Goal: Communication & Community: Connect with others

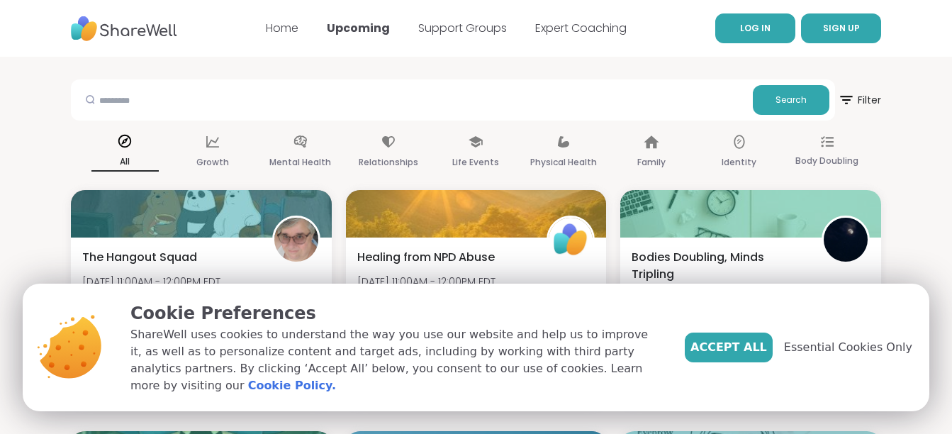
click at [765, 24] on span "LOG IN" at bounding box center [755, 28] width 30 height 12
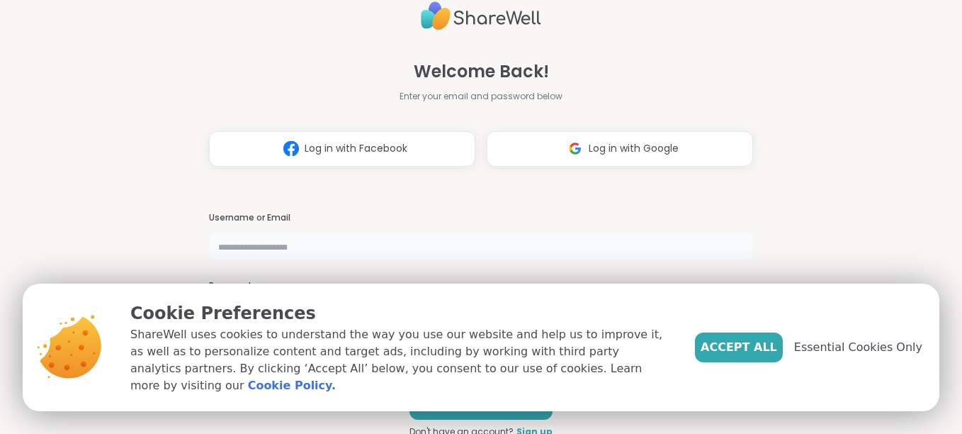
click at [327, 251] on input "text" at bounding box center [481, 246] width 544 height 28
click at [711, 58] on div "Welcome Back! Enter your email and password below Log in with Facebook Log in w…" at bounding box center [481, 81] width 544 height 171
click at [835, 218] on div "Welcome Back! Enter your email and password below Log in with Facebook Log in w…" at bounding box center [481, 217] width 962 height 434
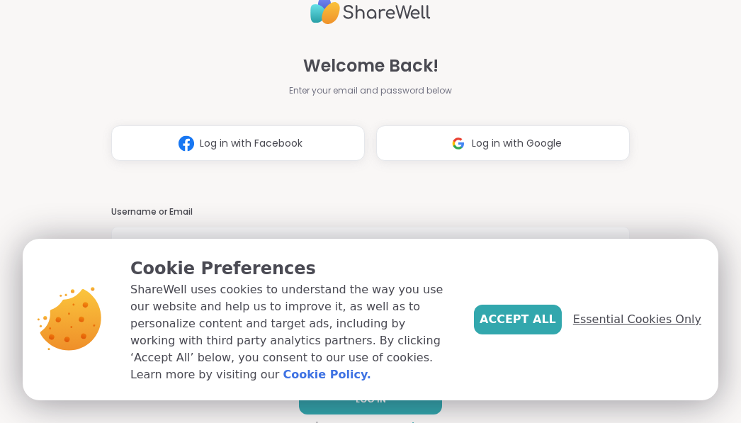
click at [627, 328] on span "Essential Cookies Only" at bounding box center [637, 319] width 128 height 17
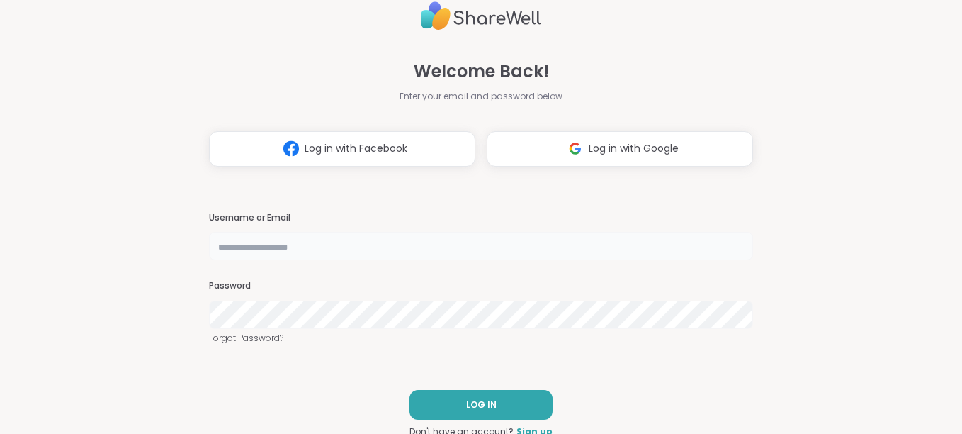
click at [425, 245] on input "text" at bounding box center [481, 246] width 544 height 28
click at [335, 247] on input "text" at bounding box center [481, 246] width 544 height 28
type input "**********"
click at [252, 338] on link "Forgot Password?" at bounding box center [481, 338] width 544 height 13
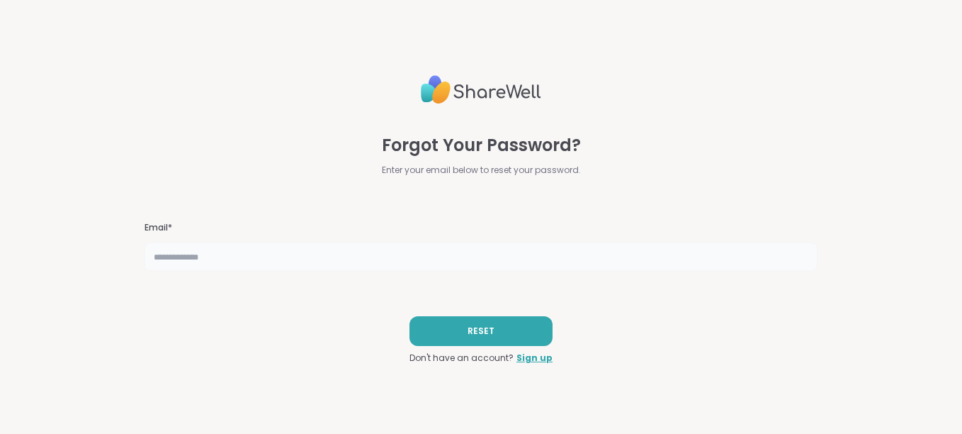
click at [200, 261] on input "text" at bounding box center [482, 256] width 674 height 28
type input "**********"
click at [480, 330] on span "RESET" at bounding box center [481, 331] width 27 height 13
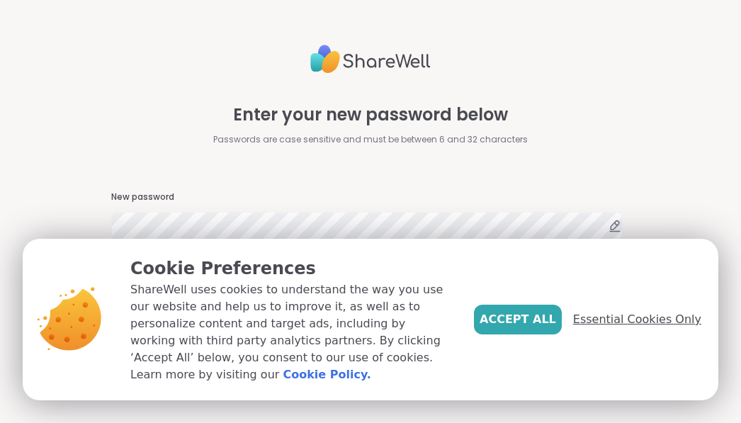
click at [609, 328] on span "Essential Cookies Only" at bounding box center [637, 319] width 128 height 17
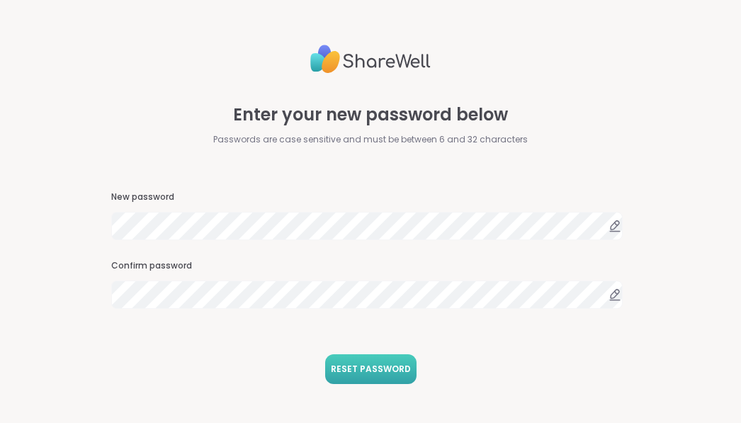
click at [358, 368] on span "RESET PASSWORD" at bounding box center [371, 369] width 80 height 13
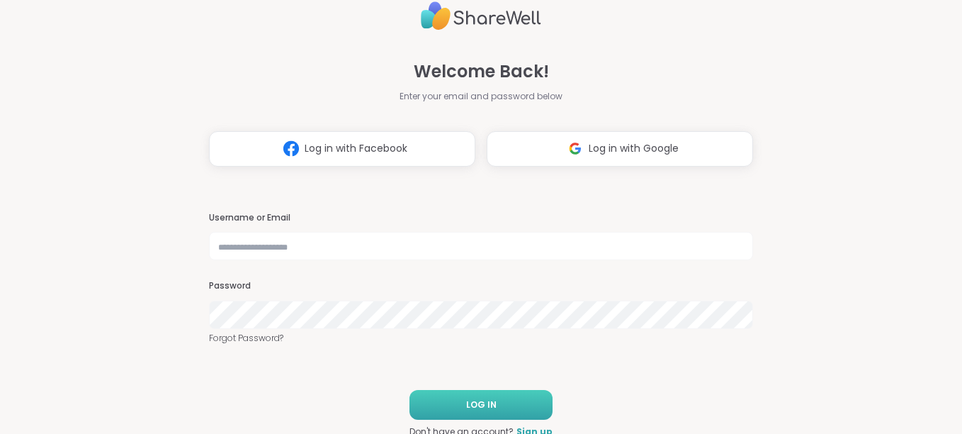
click at [466, 402] on span "LOG IN" at bounding box center [481, 404] width 30 height 13
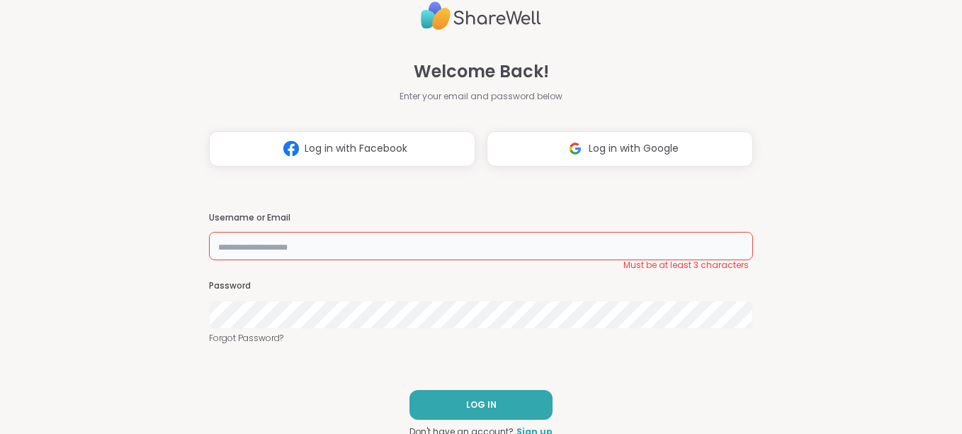
click at [250, 240] on input "text" at bounding box center [481, 246] width 544 height 28
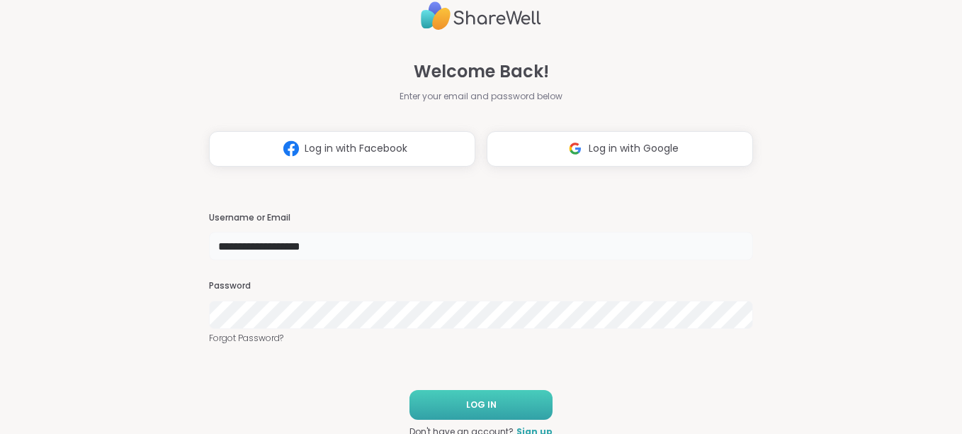
type input "**********"
click at [488, 407] on button "LOG IN" at bounding box center [481, 405] width 143 height 30
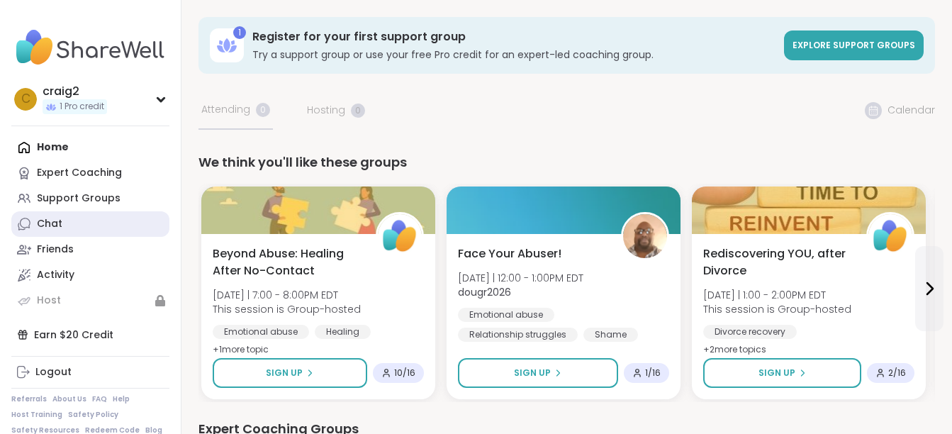
click at [62, 227] on link "Chat" at bounding box center [90, 224] width 158 height 26
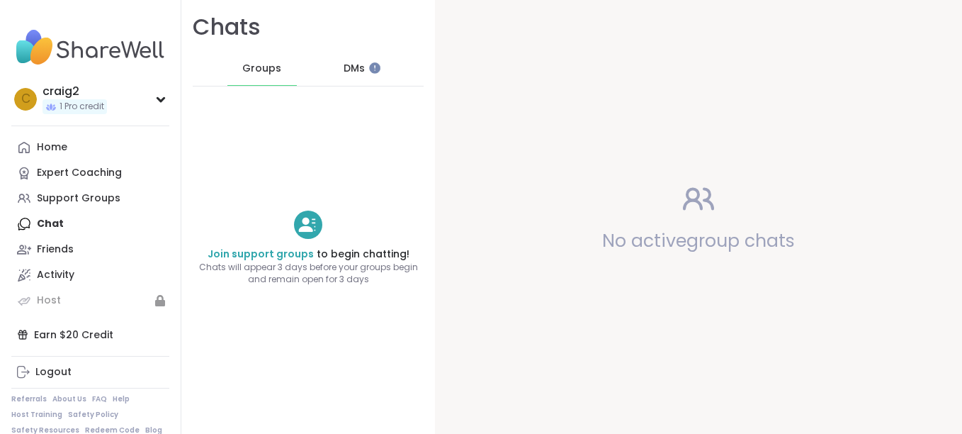
click at [346, 65] on span "DMs" at bounding box center [354, 69] width 21 height 14
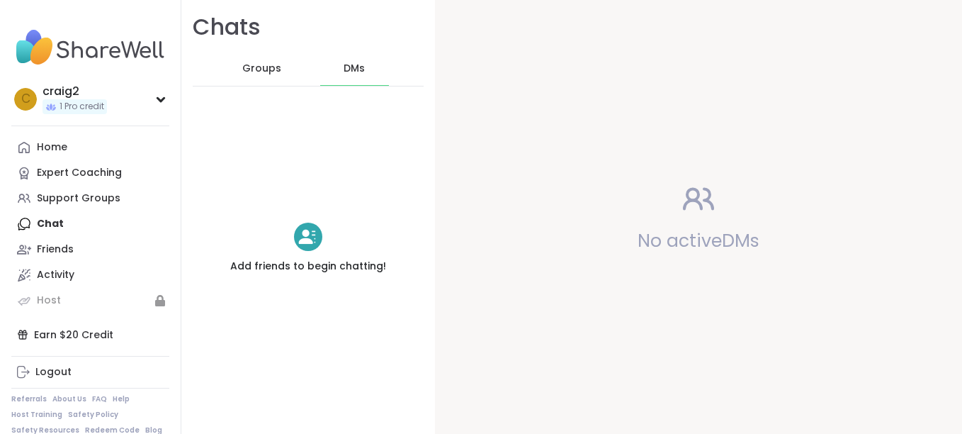
click at [264, 72] on span "Groups" at bounding box center [261, 69] width 39 height 14
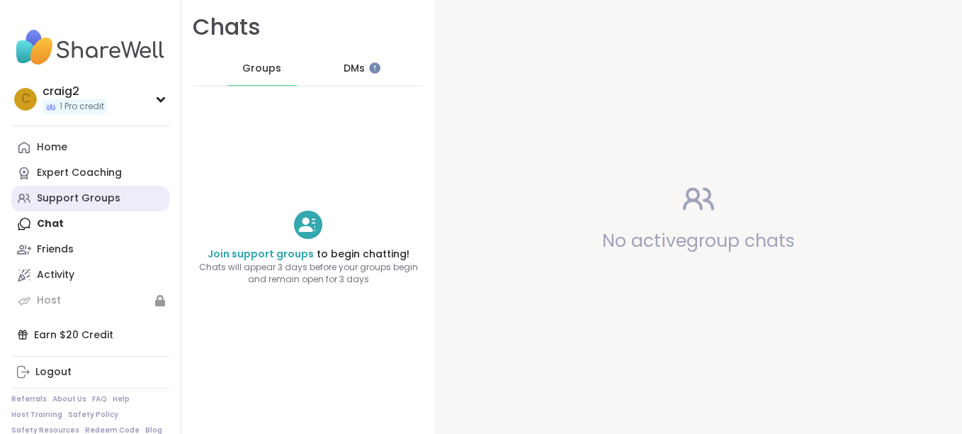
click at [84, 197] on div "Support Groups" at bounding box center [79, 198] width 84 height 14
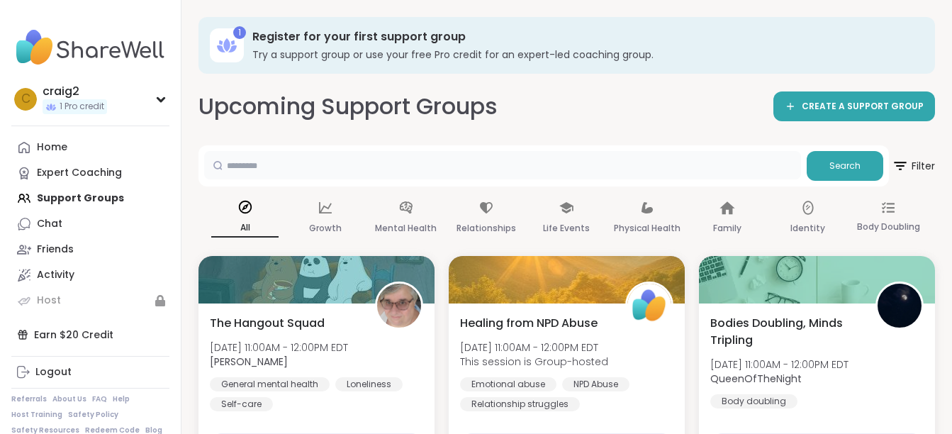
click at [241, 164] on input "text" at bounding box center [502, 165] width 597 height 28
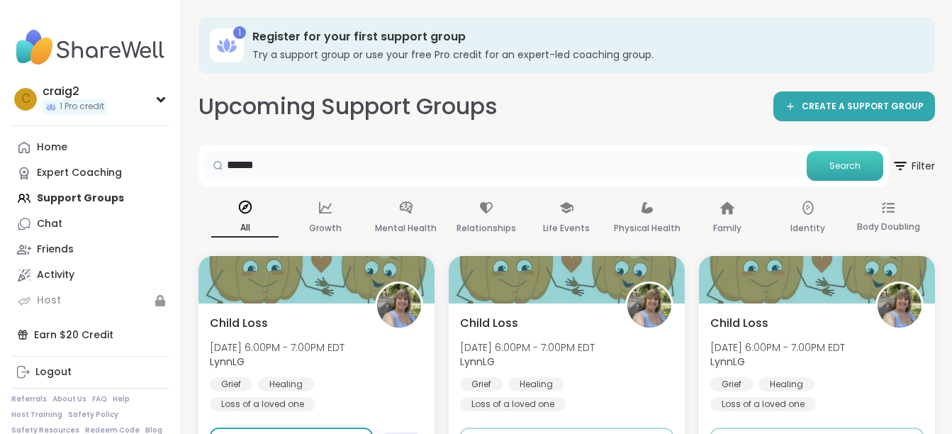
type input "******"
click at [839, 165] on span "Search" at bounding box center [844, 165] width 31 height 13
click at [485, 216] on div "Relationships" at bounding box center [486, 218] width 67 height 52
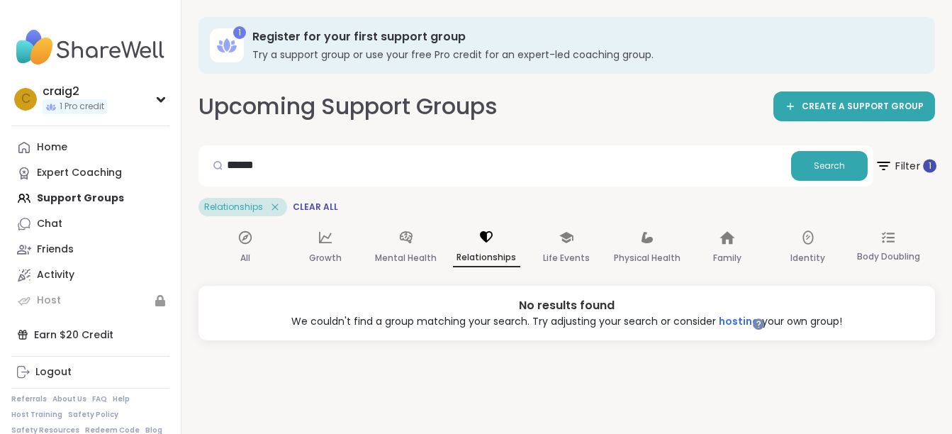
click at [902, 163] on span "Filter 1" at bounding box center [905, 165] width 62 height 35
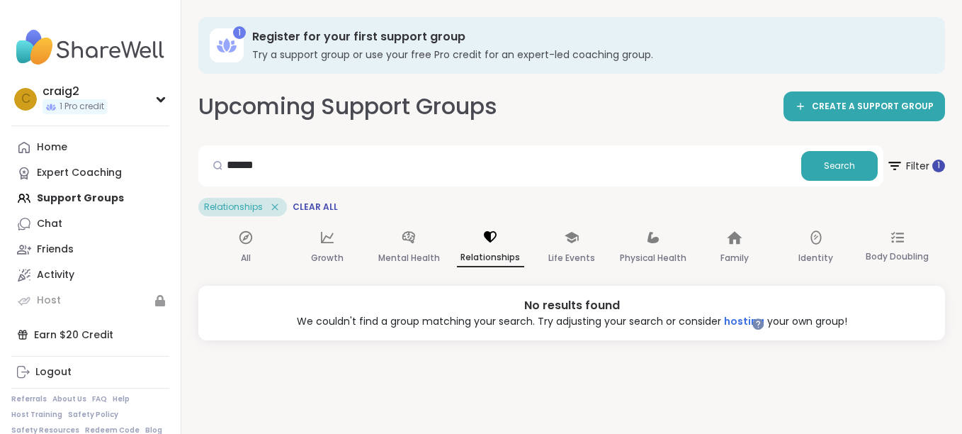
click at [893, 167] on div "Group Type" at bounding box center [771, 174] width 383 height 43
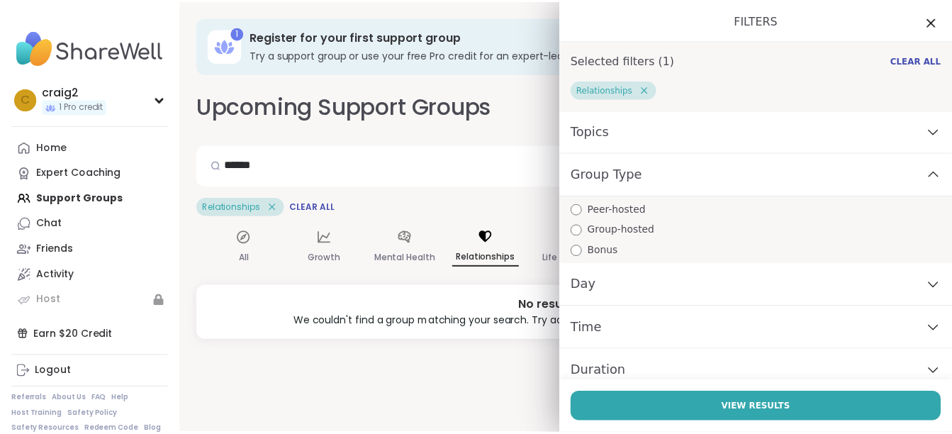
scroll to position [12, 0]
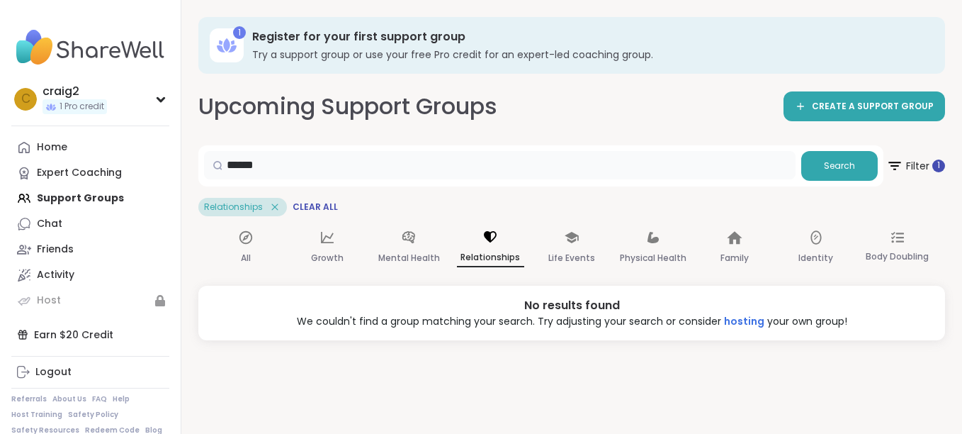
click at [492, 159] on input "******" at bounding box center [500, 165] width 592 height 28
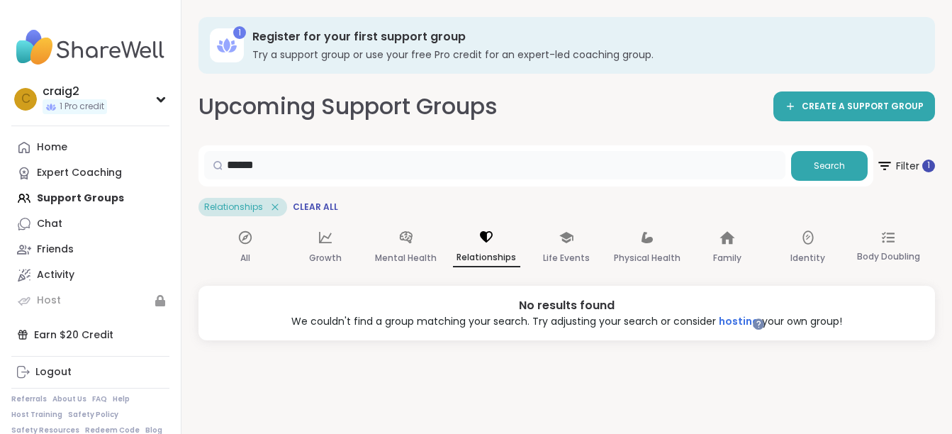
drag, startPoint x: 321, startPoint y: 160, endPoint x: 196, endPoint y: 160, distance: 124.7
click at [196, 162] on div "1 Register for your first support group Try a support group or use your free Pr…" at bounding box center [566, 217] width 770 height 434
click at [903, 164] on span "Filter 1" at bounding box center [905, 165] width 62 height 35
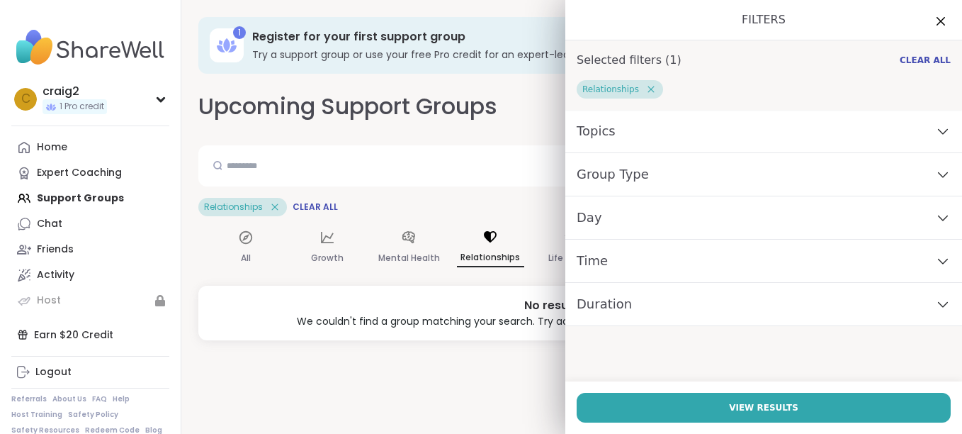
click at [645, 86] on icon at bounding box center [651, 89] width 13 height 13
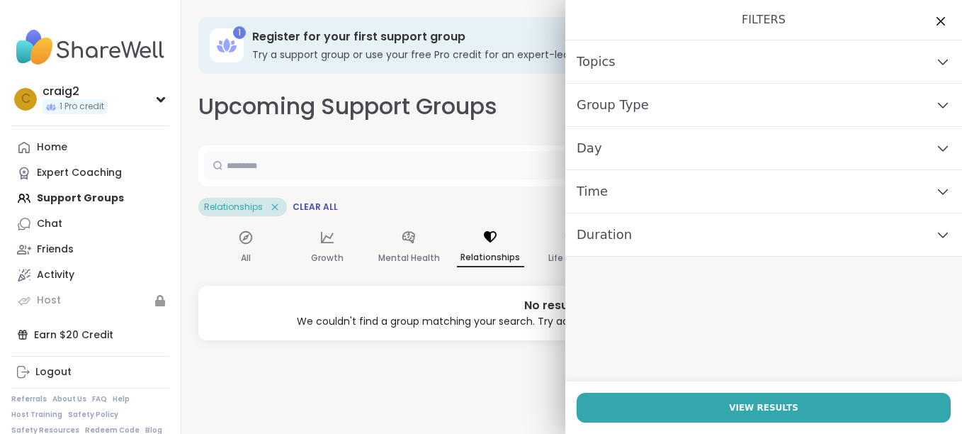
click at [280, 167] on input "text" at bounding box center [500, 165] width 592 height 28
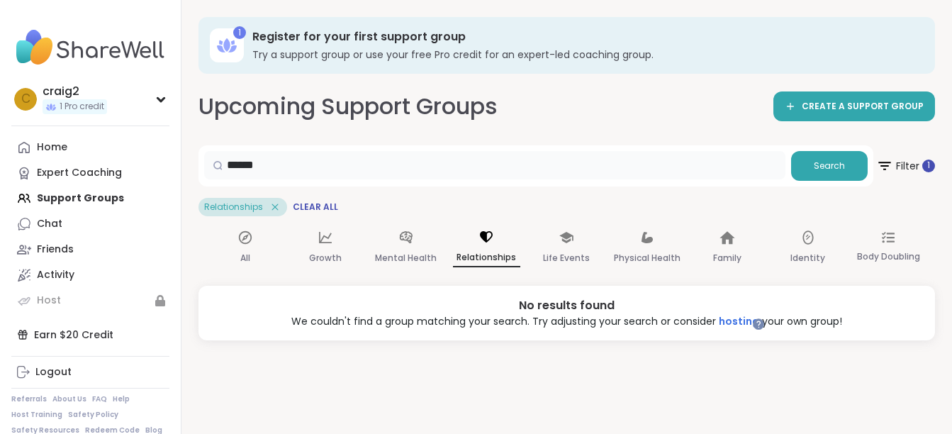
type input "******"
click at [247, 245] on div "All" at bounding box center [244, 248] width 67 height 52
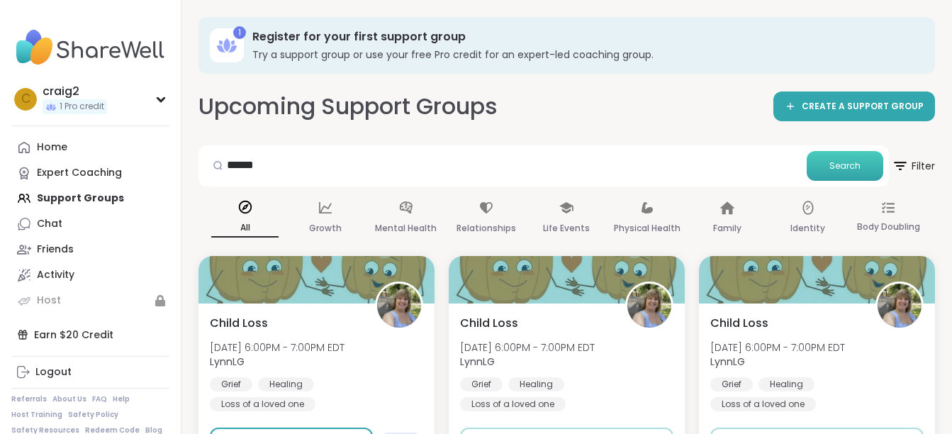
click at [857, 167] on span "Search" at bounding box center [844, 165] width 31 height 13
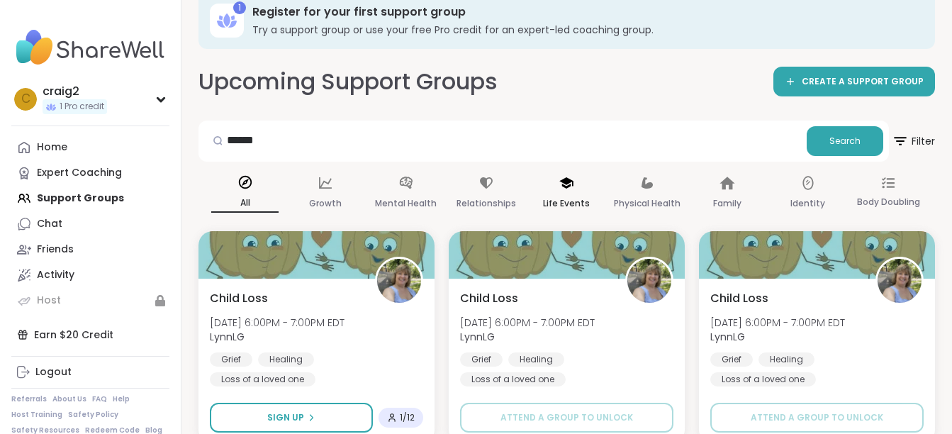
scroll to position [0, 0]
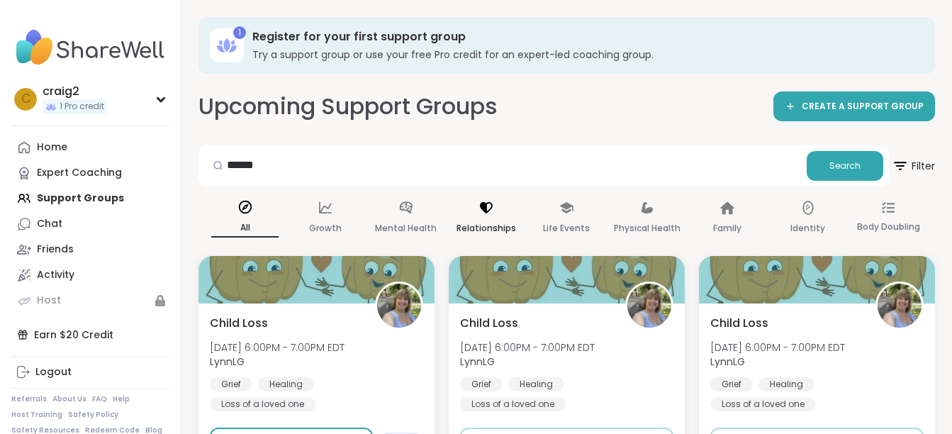
click at [489, 204] on icon at bounding box center [486, 208] width 16 height 16
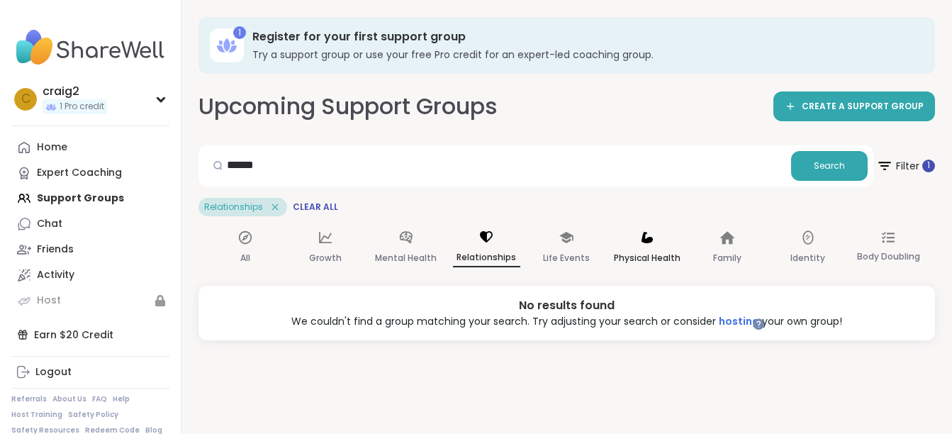
scroll to position [14, 0]
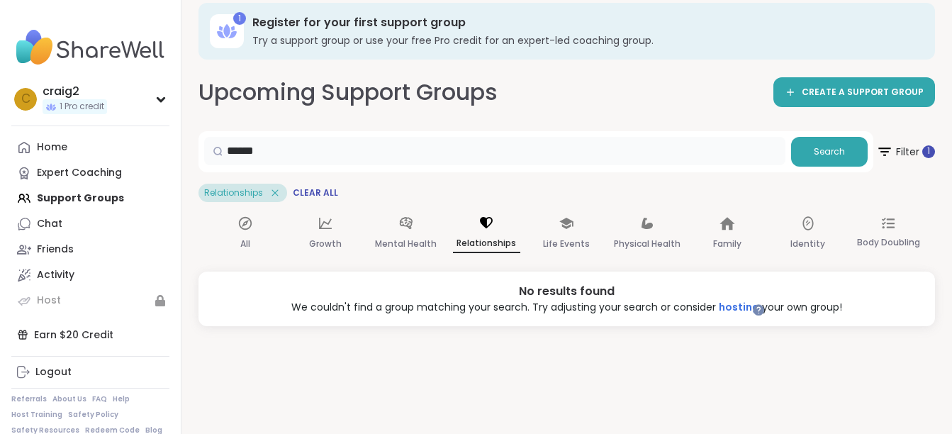
drag, startPoint x: 315, startPoint y: 159, endPoint x: 201, endPoint y: 171, distance: 114.7
click at [201, 171] on div "****** Search Filter 1" at bounding box center [566, 151] width 736 height 41
click at [483, 227] on icon at bounding box center [486, 223] width 16 height 16
click at [828, 147] on span "Search" at bounding box center [829, 151] width 31 height 13
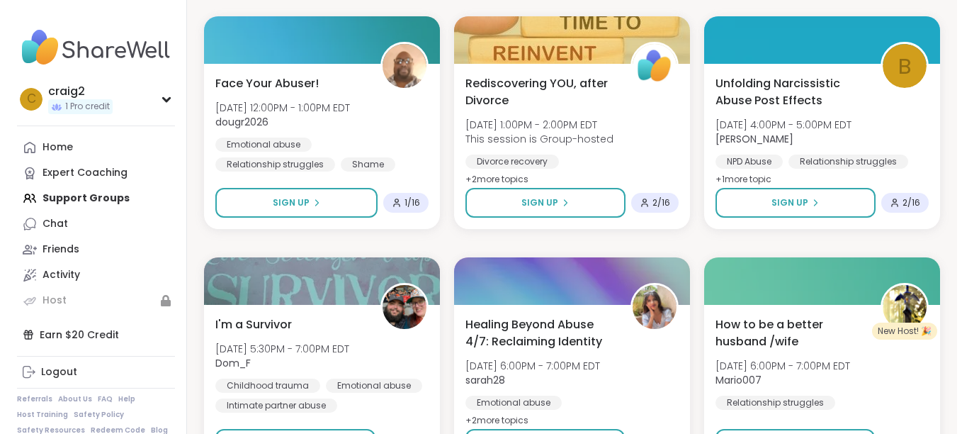
scroll to position [581, 0]
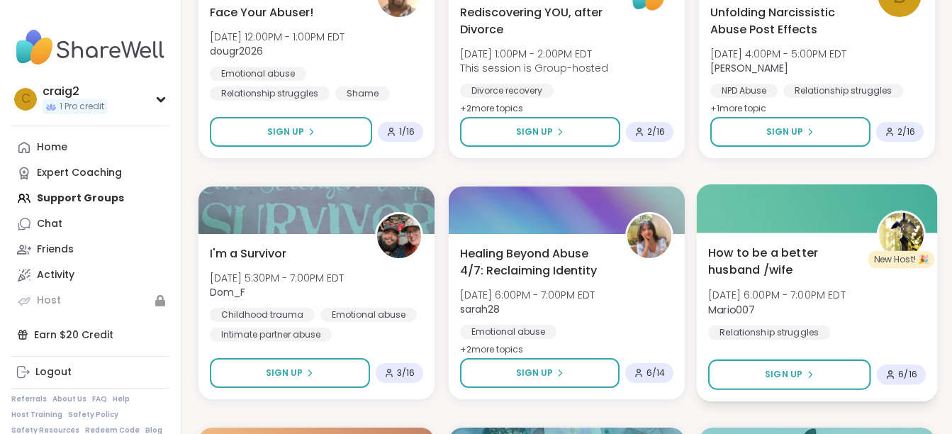
click at [777, 253] on span "How to be a better husband /wife" at bounding box center [784, 261] width 152 height 35
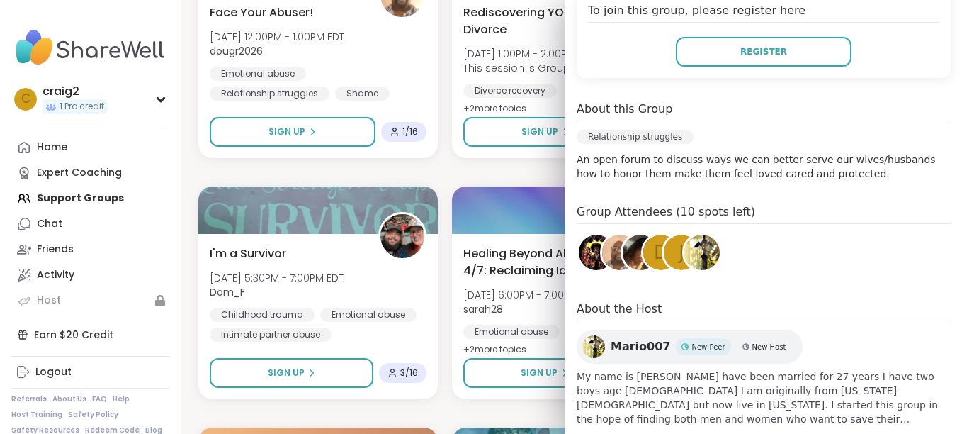
scroll to position [334, 0]
click at [582, 234] on img at bounding box center [596, 251] width 35 height 35
click at [685, 234] on img at bounding box center [702, 251] width 35 height 35
click at [664, 234] on div "j" at bounding box center [681, 251] width 35 height 35
click at [643, 234] on div "d" at bounding box center [660, 251] width 35 height 35
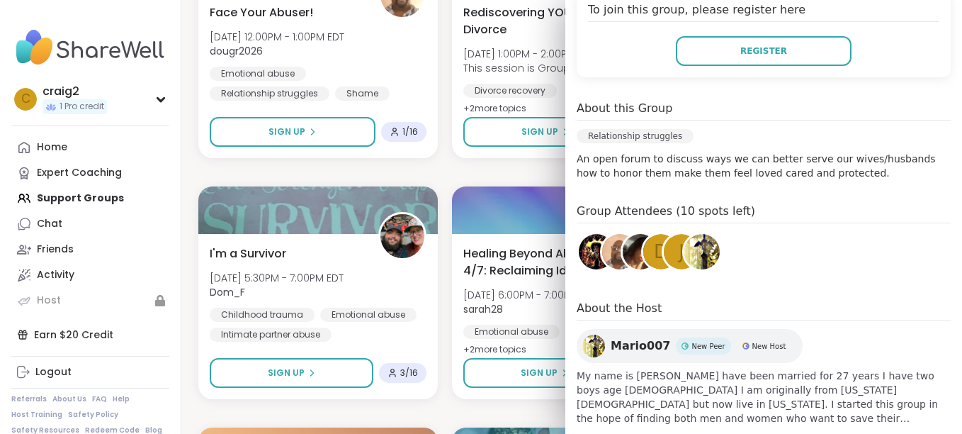
click at [624, 234] on img at bounding box center [640, 251] width 35 height 35
click at [602, 234] on img at bounding box center [619, 251] width 35 height 35
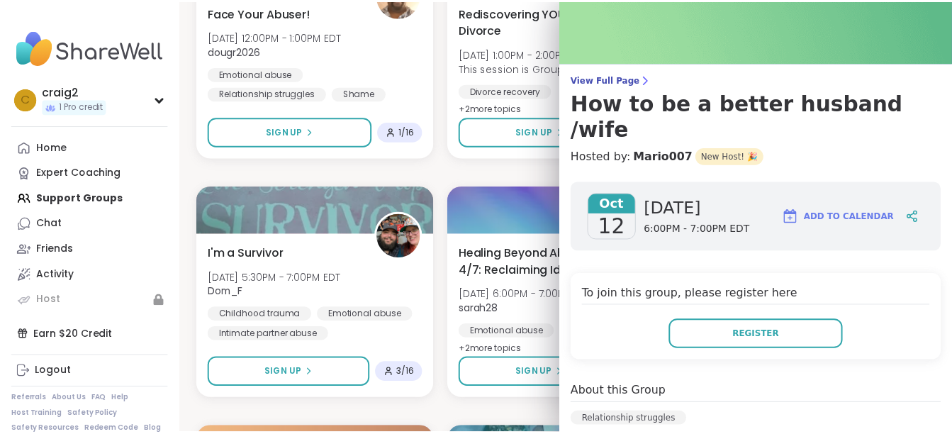
scroll to position [0, 0]
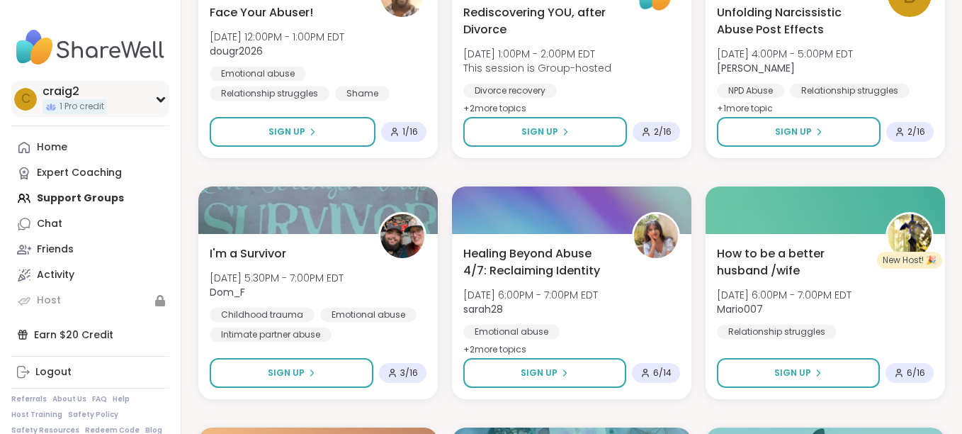
click at [156, 94] on div "c craig2 1 Pro credit" at bounding box center [90, 99] width 158 height 36
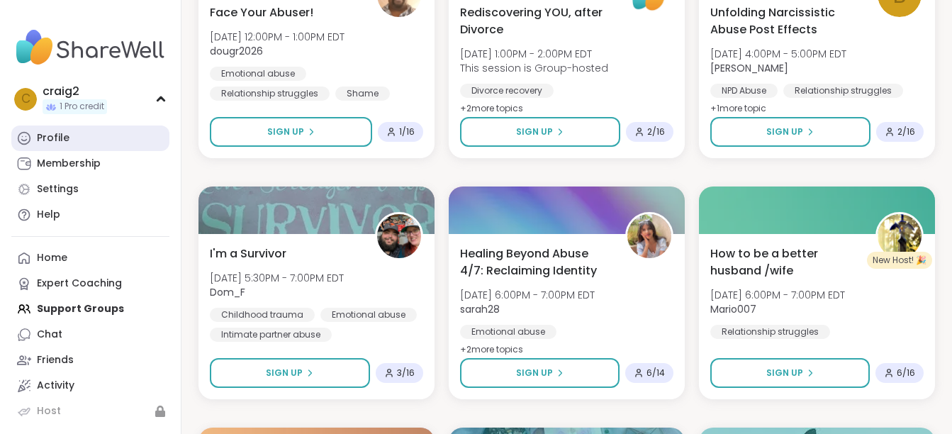
click at [60, 135] on div "Profile" at bounding box center [53, 138] width 33 height 14
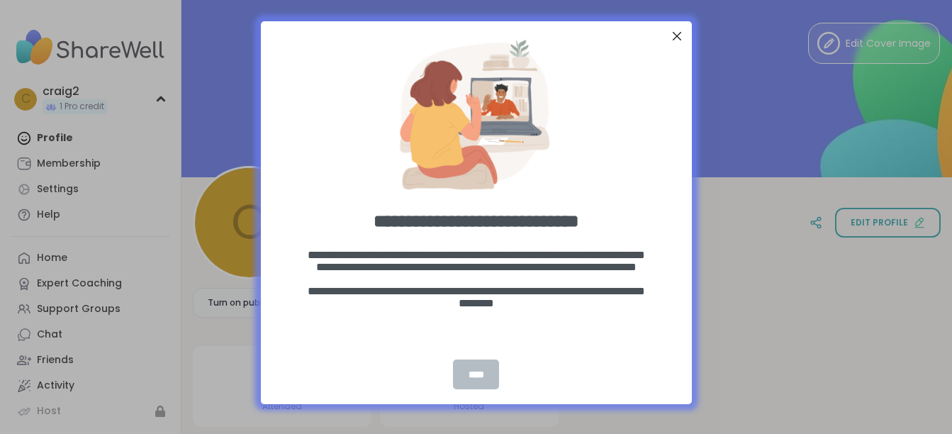
click at [470, 376] on div "****" at bounding box center [476, 374] width 46 height 30
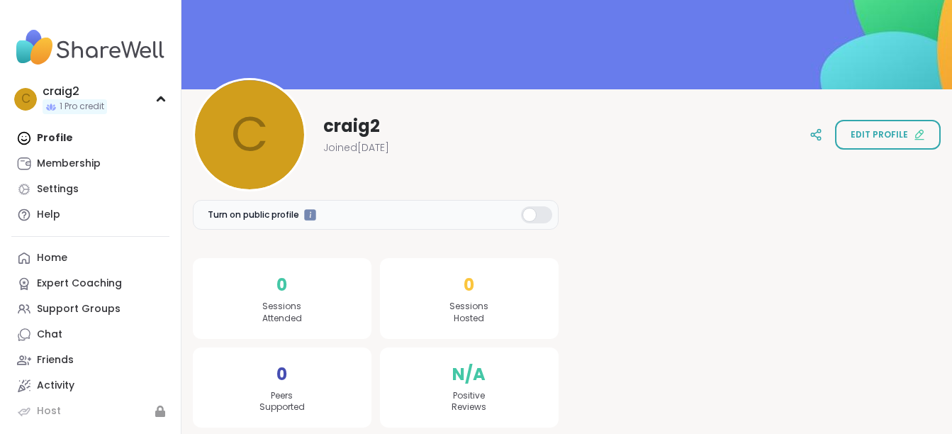
scroll to position [96, 0]
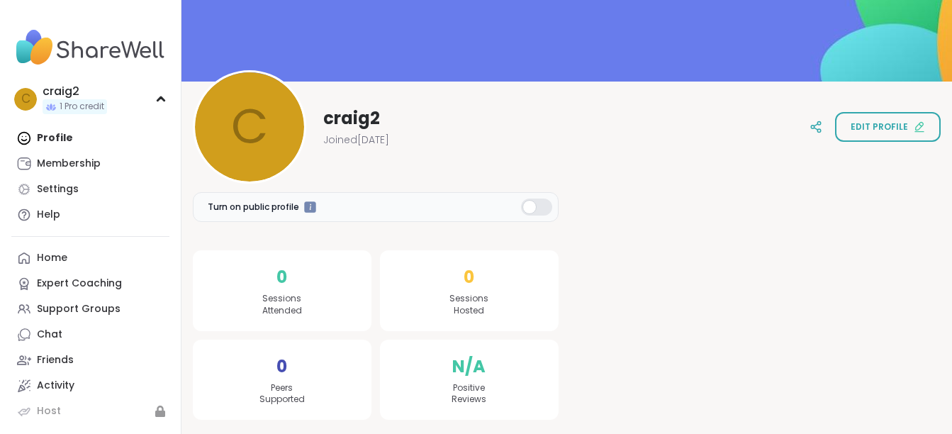
click at [530, 203] on div at bounding box center [536, 206] width 31 height 17
click at [874, 129] on span "Edit profile" at bounding box center [878, 126] width 57 height 13
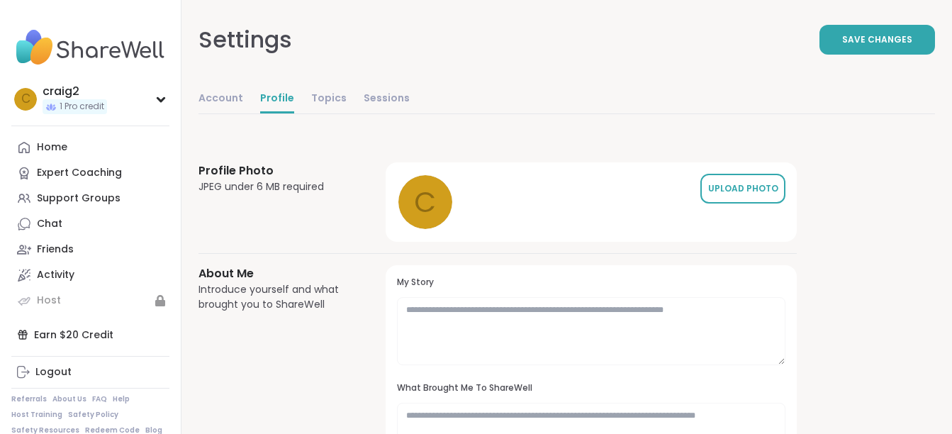
click at [730, 190] on div "UPLOAD PHOTO" at bounding box center [742, 188] width 71 height 13
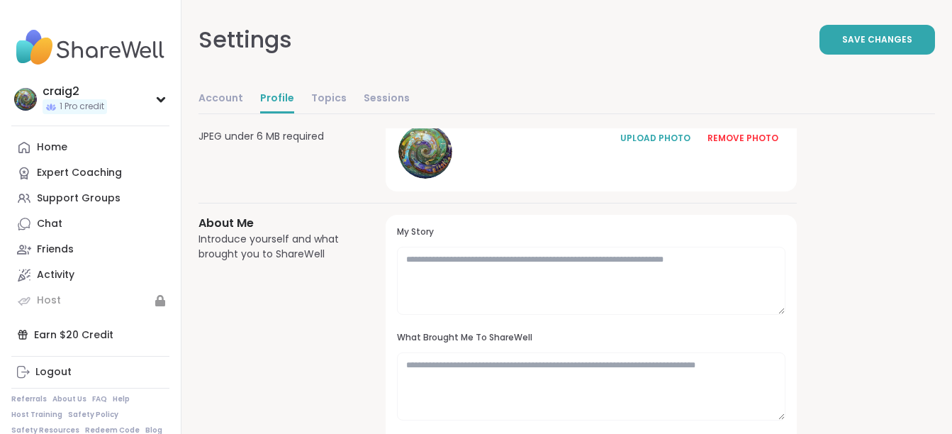
scroll to position [71, 0]
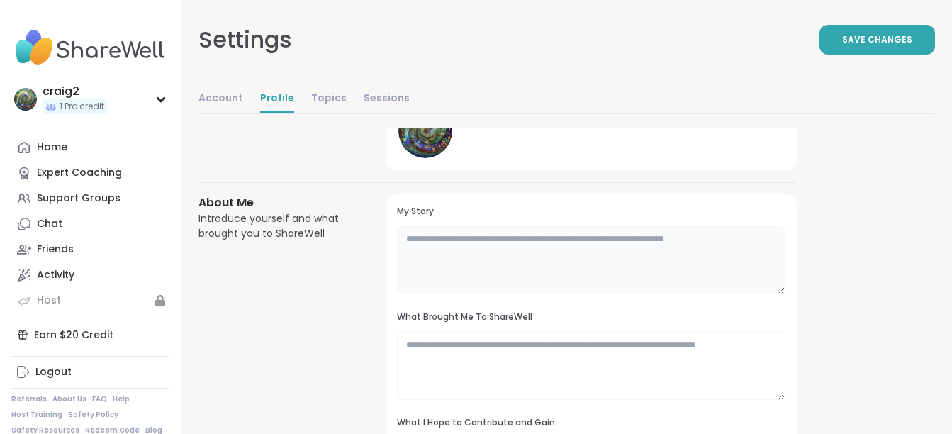
click at [412, 240] on textarea at bounding box center [591, 260] width 388 height 68
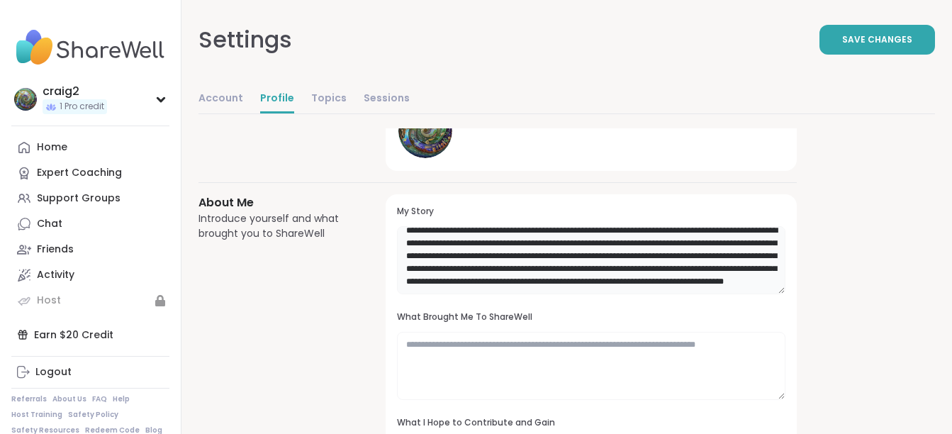
scroll to position [28, 0]
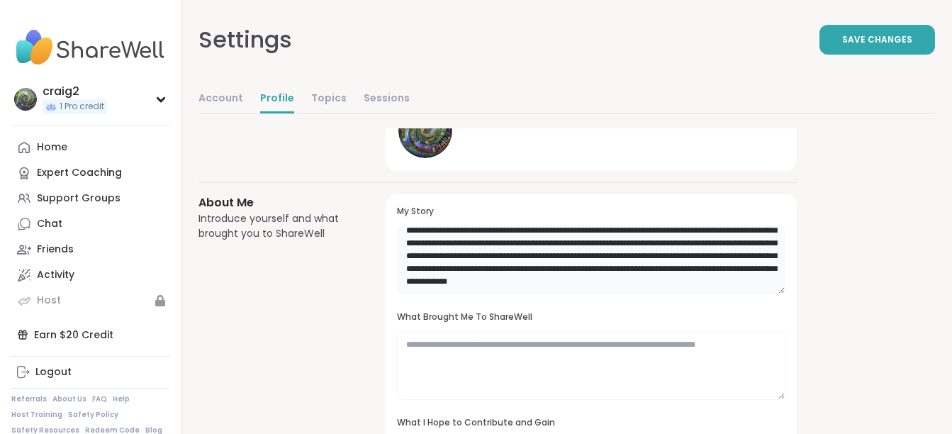
type textarea "**********"
click at [458, 345] on textarea at bounding box center [591, 366] width 388 height 68
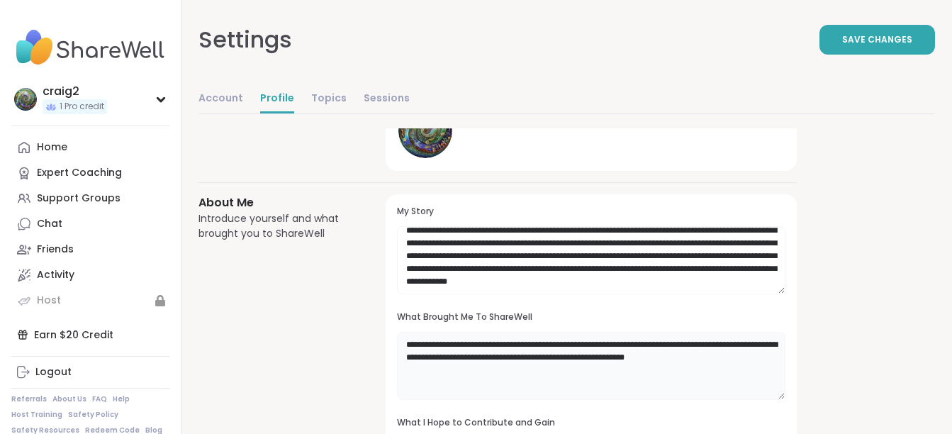
type textarea "**********"
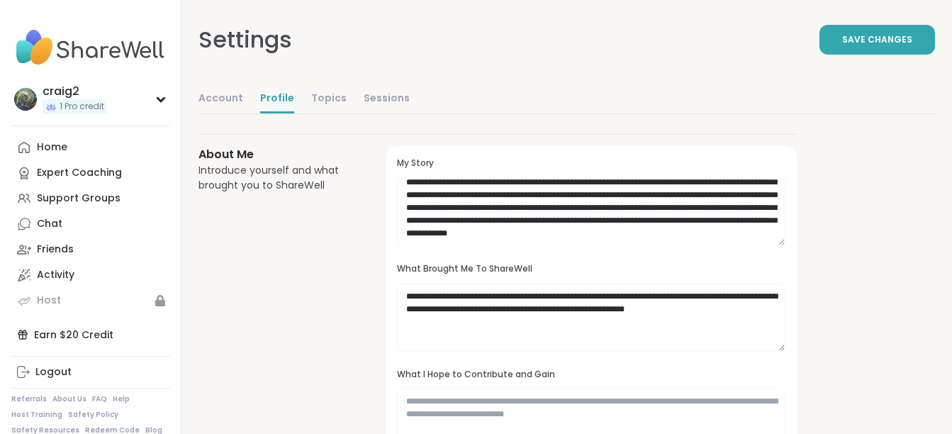
scroll to position [213, 0]
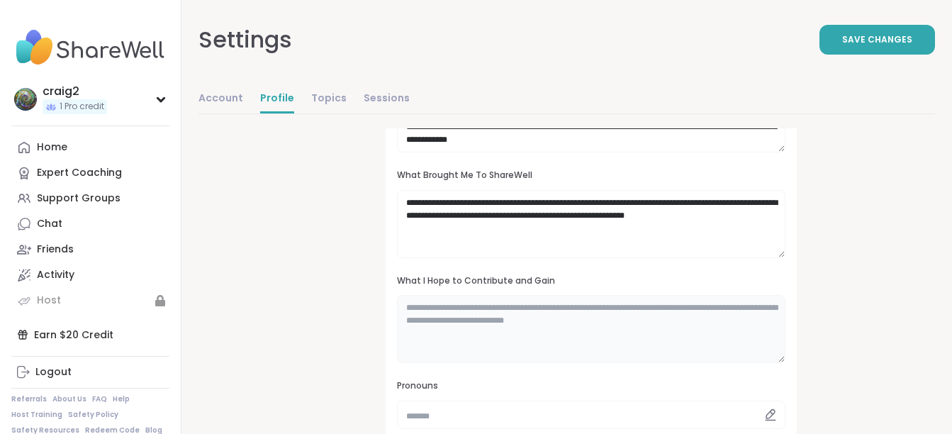
click at [407, 306] on textarea at bounding box center [591, 329] width 388 height 68
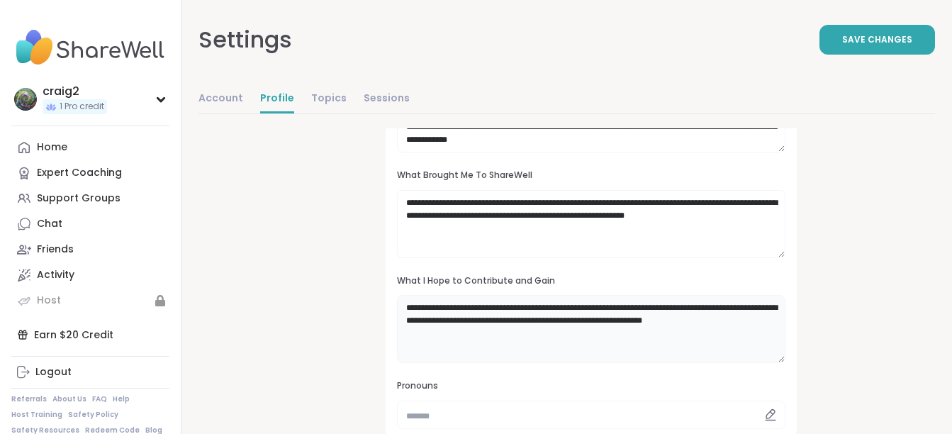
click at [444, 335] on textarea "**********" at bounding box center [591, 329] width 388 height 68
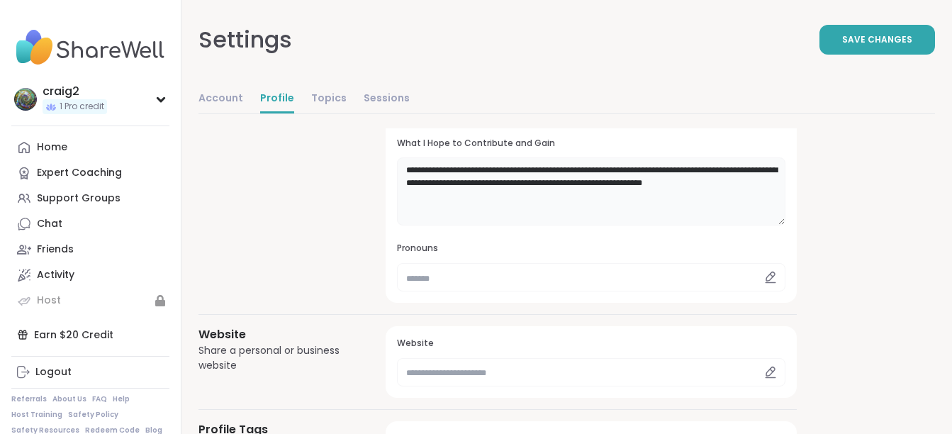
scroll to position [354, 0]
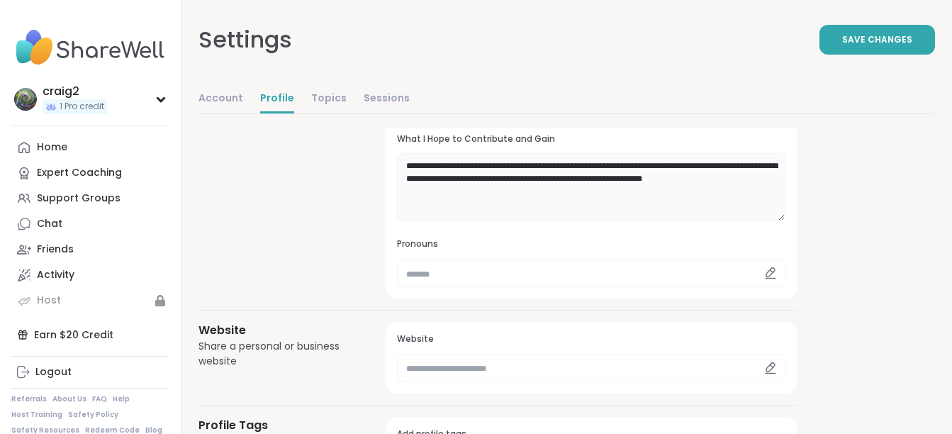
type textarea "**********"
click at [437, 274] on input "text" at bounding box center [591, 273] width 388 height 28
type input "*"
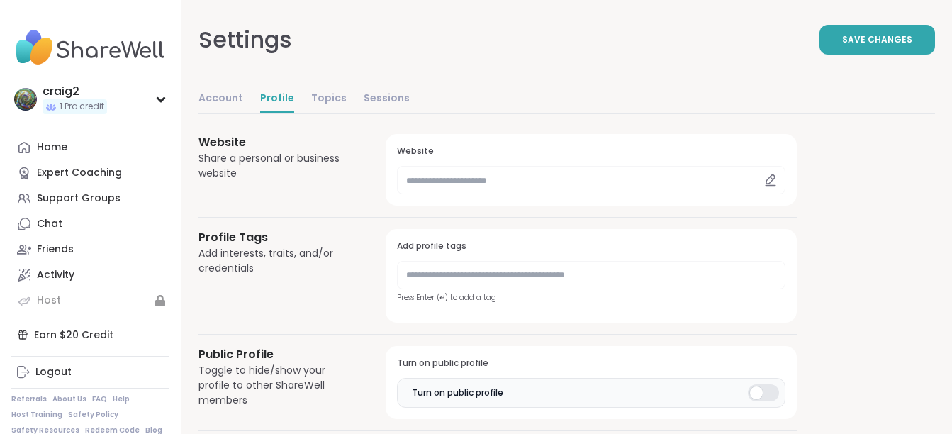
scroll to position [638, 0]
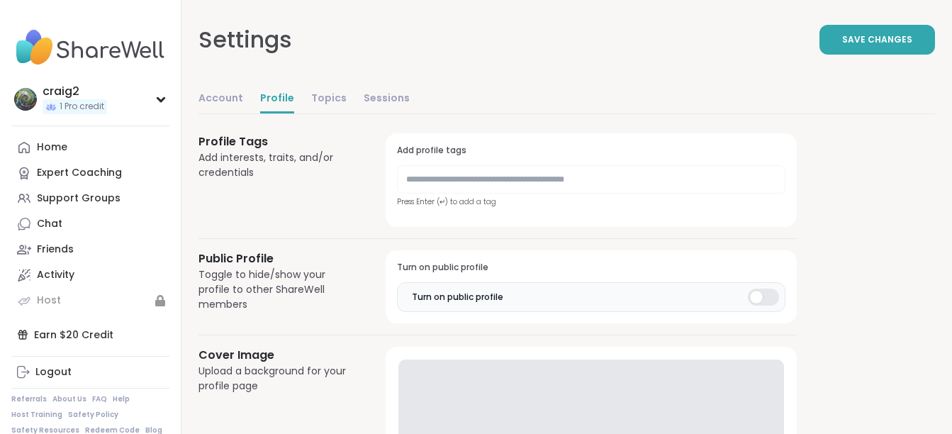
type input "******"
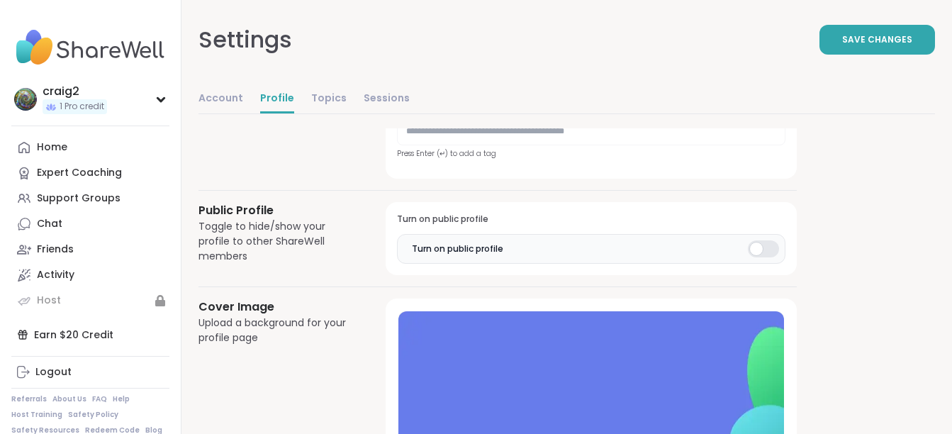
scroll to position [709, 0]
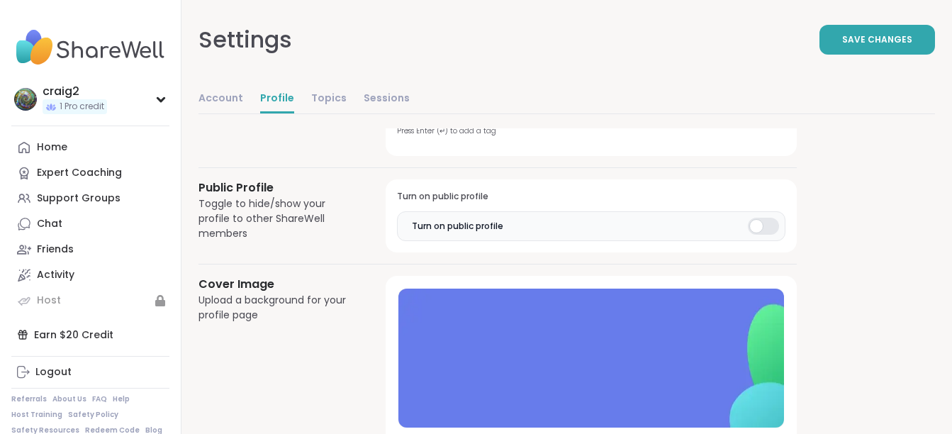
click at [754, 228] on div at bounding box center [763, 226] width 31 height 17
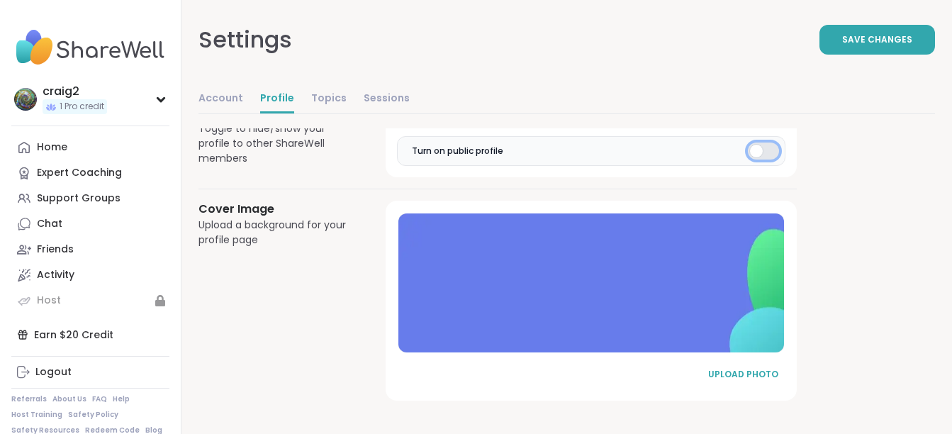
scroll to position [784, 0]
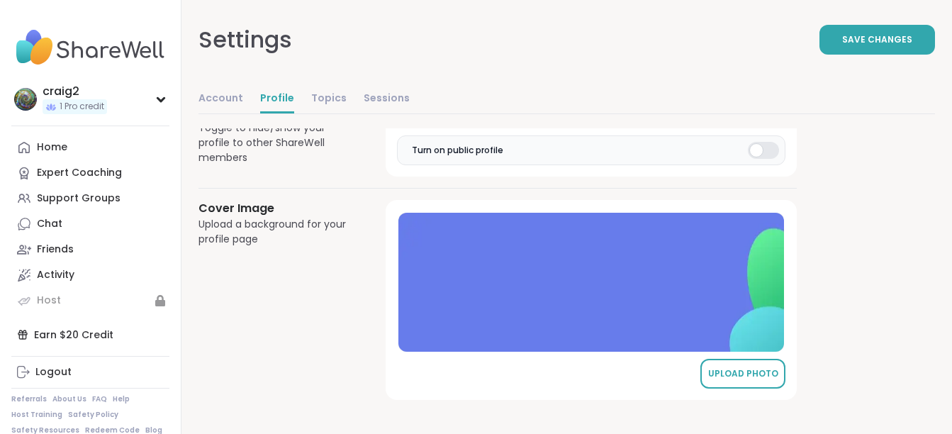
click at [716, 369] on div "UPLOAD PHOTO" at bounding box center [742, 373] width 71 height 13
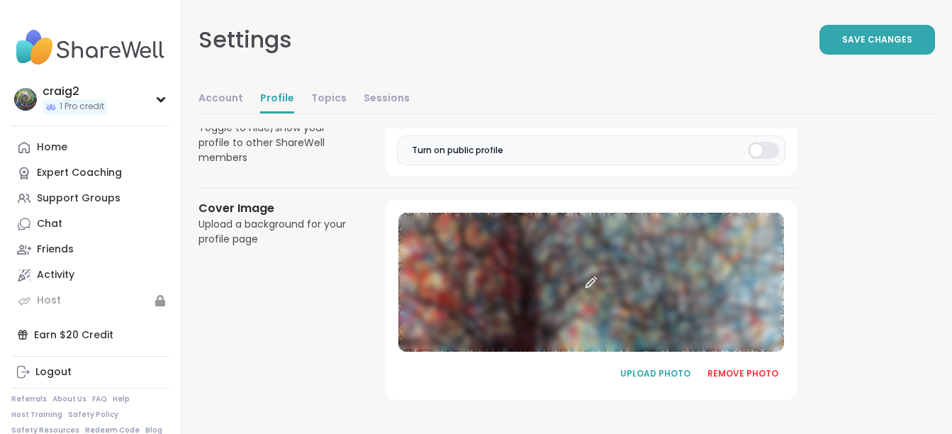
drag, startPoint x: 646, startPoint y: 308, endPoint x: 643, endPoint y: 229, distance: 78.7
click at [643, 229] on div at bounding box center [590, 282] width 385 height 139
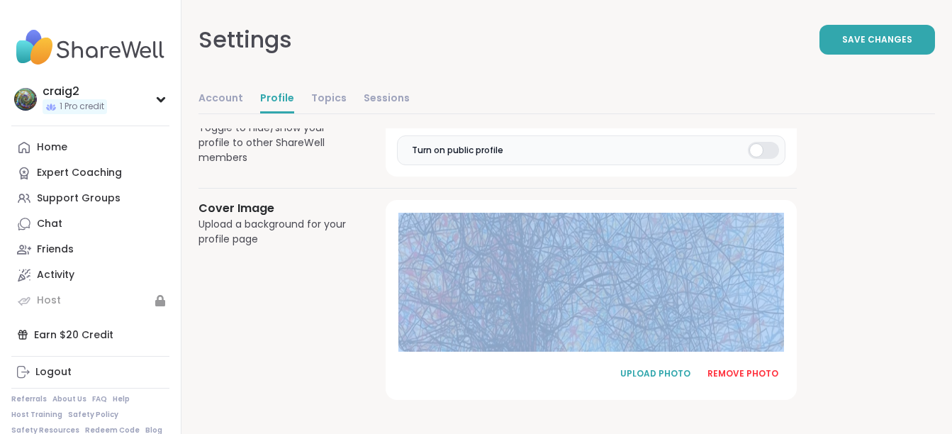
drag, startPoint x: 441, startPoint y: 326, endPoint x: 288, endPoint y: 323, distance: 153.1
click at [288, 323] on div "Cover Image Upload a background for your profile page UPLOAD PHOTO REMOVE PHOTO" at bounding box center [497, 300] width 598 height 200
click at [724, 375] on div "REMOVE PHOTO" at bounding box center [742, 373] width 71 height 13
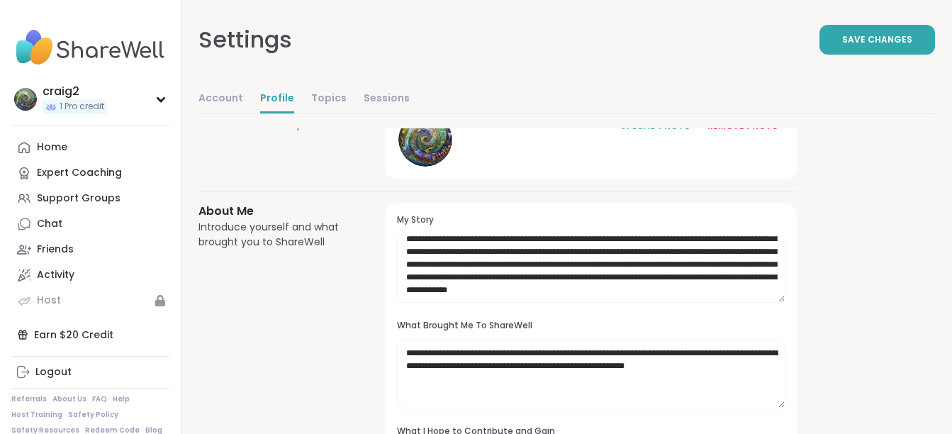
scroll to position [5, 0]
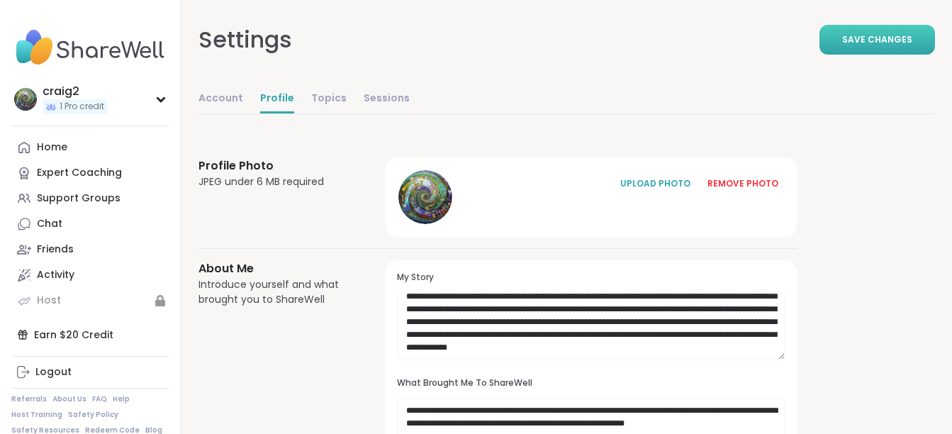
click at [903, 33] on span "Save Changes" at bounding box center [877, 39] width 70 height 13
click at [325, 101] on link "Topics" at bounding box center [328, 99] width 35 height 28
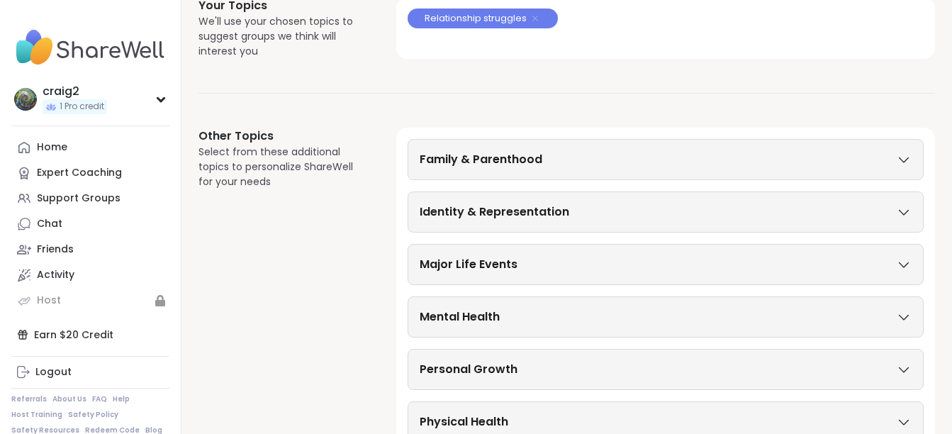
scroll to position [273, 0]
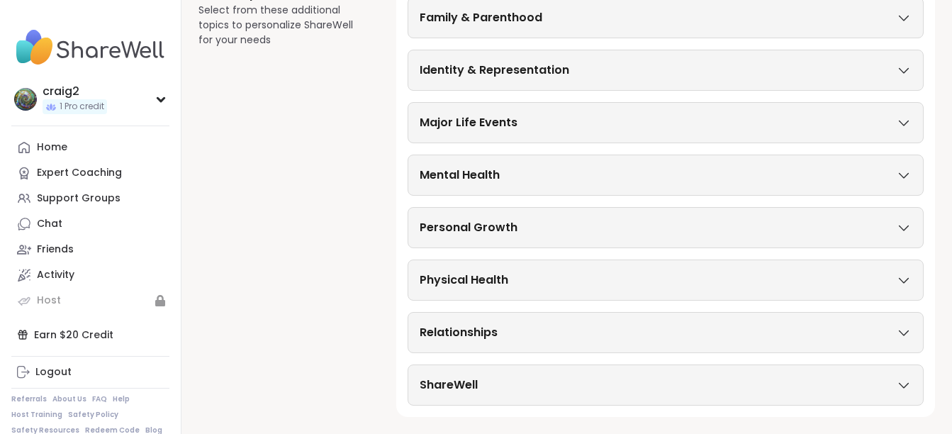
click at [549, 387] on div "ShareWell" at bounding box center [666, 384] width 492 height 17
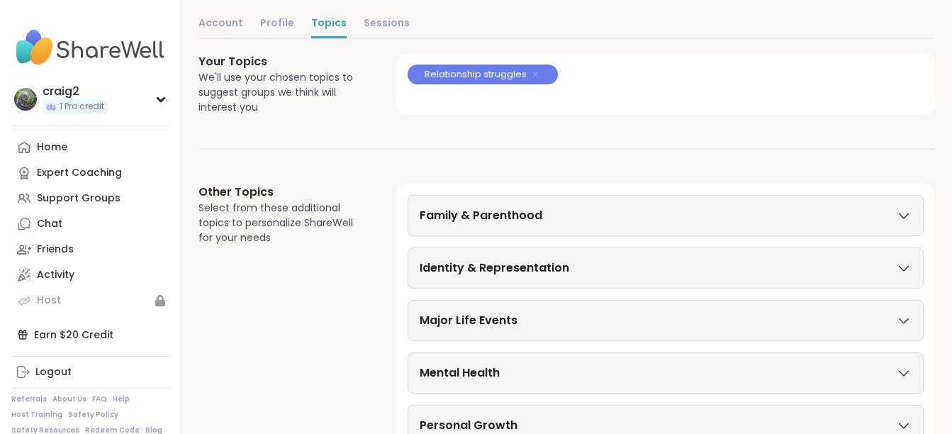
scroll to position [0, 0]
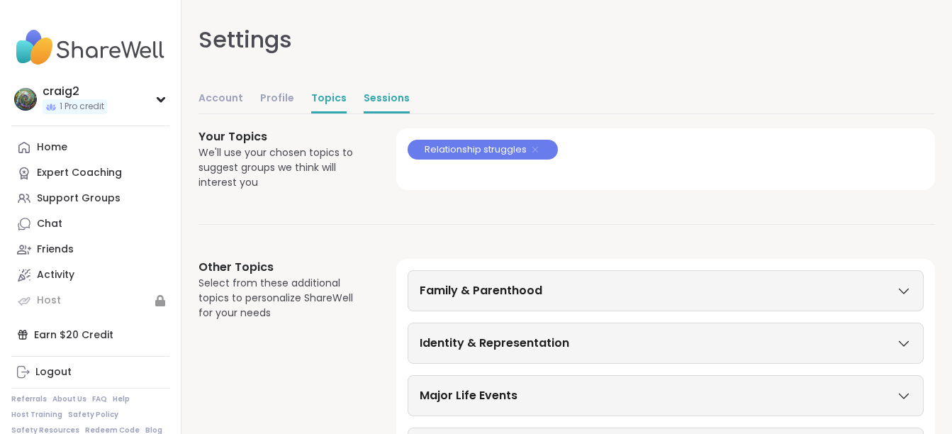
click at [372, 95] on link "Sessions" at bounding box center [387, 99] width 46 height 28
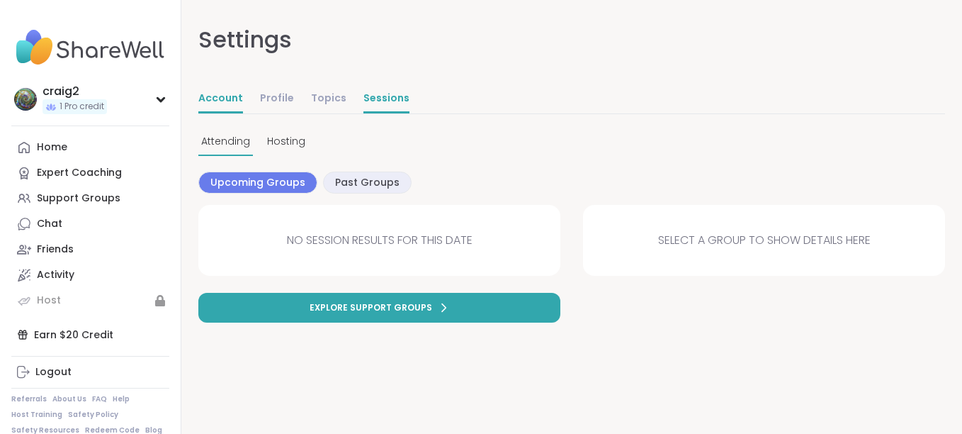
click at [222, 94] on link "Account" at bounding box center [220, 99] width 45 height 28
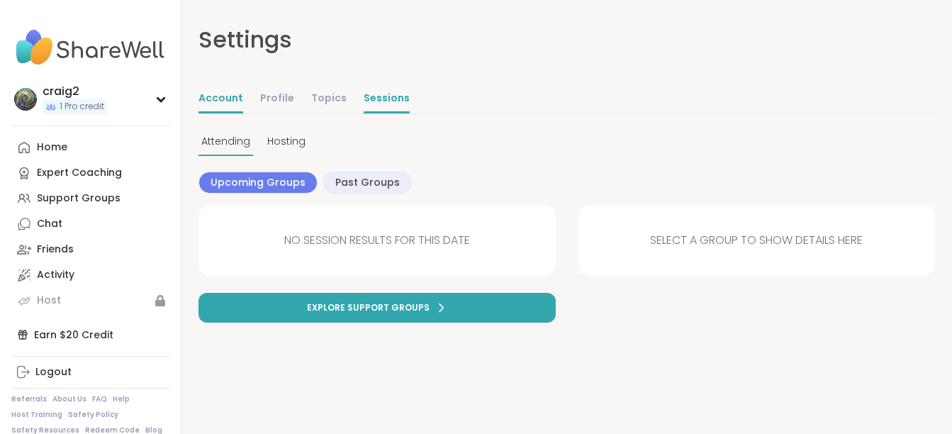
select select "**"
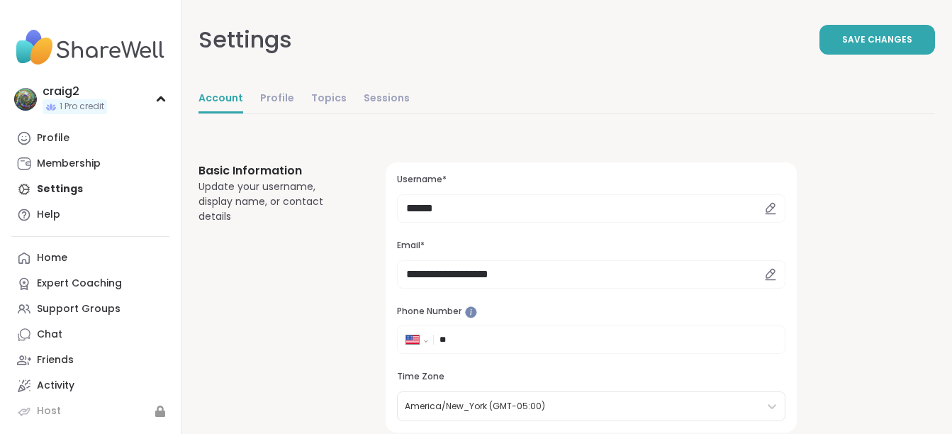
scroll to position [71, 0]
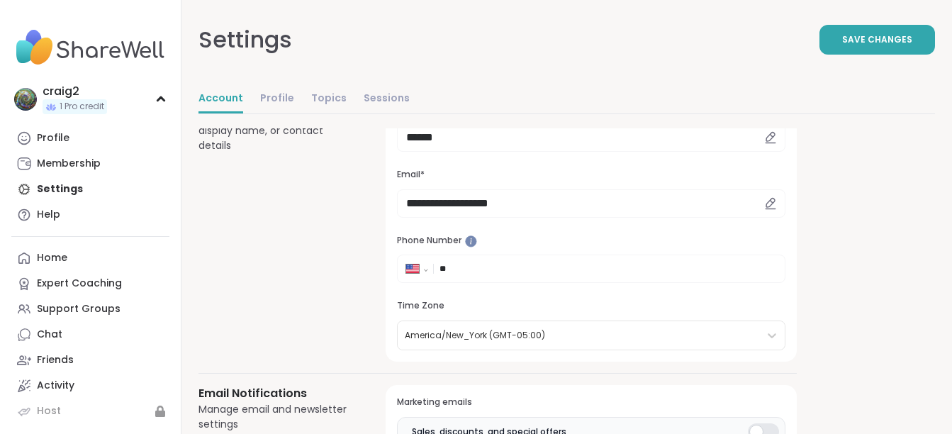
click at [768, 137] on icon at bounding box center [770, 137] width 13 height 13
click at [770, 140] on icon at bounding box center [770, 136] width 9 height 9
click at [449, 135] on input "******" at bounding box center [591, 137] width 388 height 28
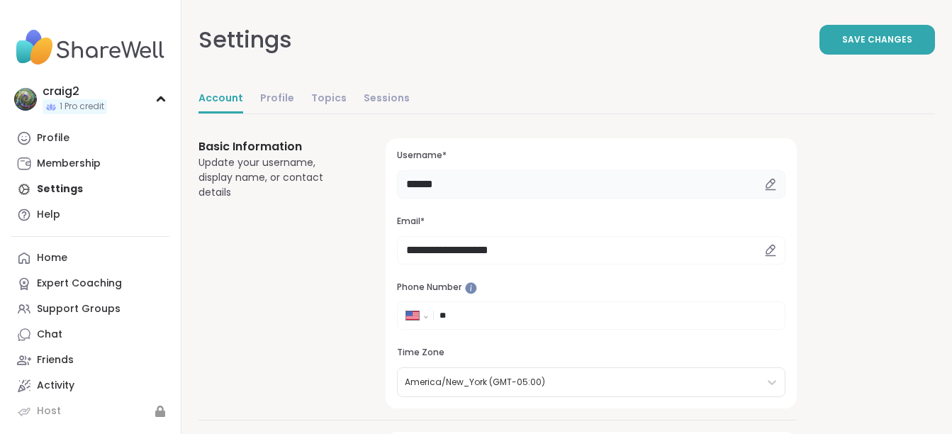
scroll to position [0, 0]
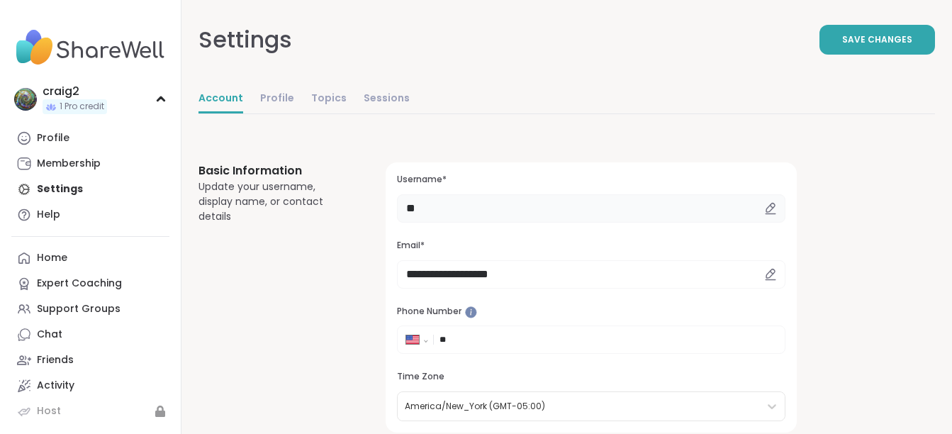
type input "*"
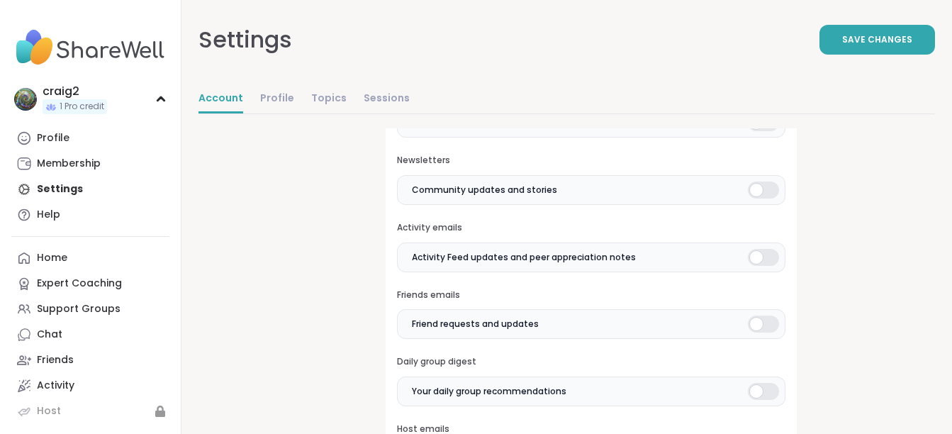
scroll to position [354, 0]
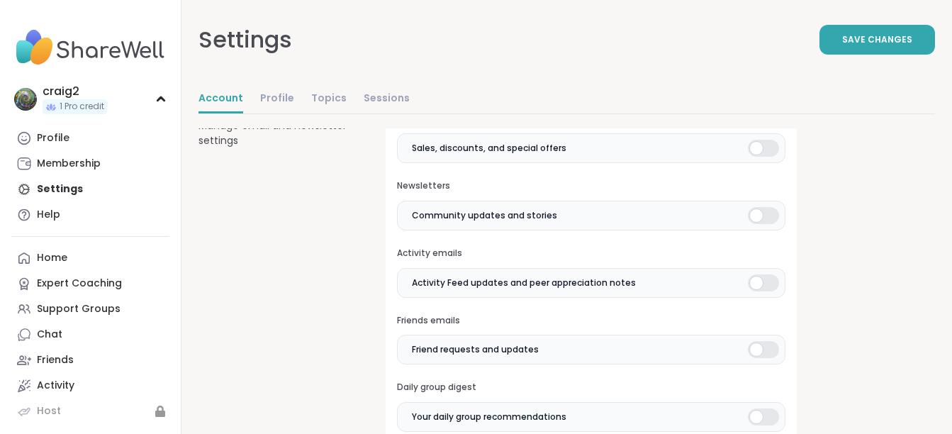
click at [753, 148] on div at bounding box center [763, 148] width 31 height 17
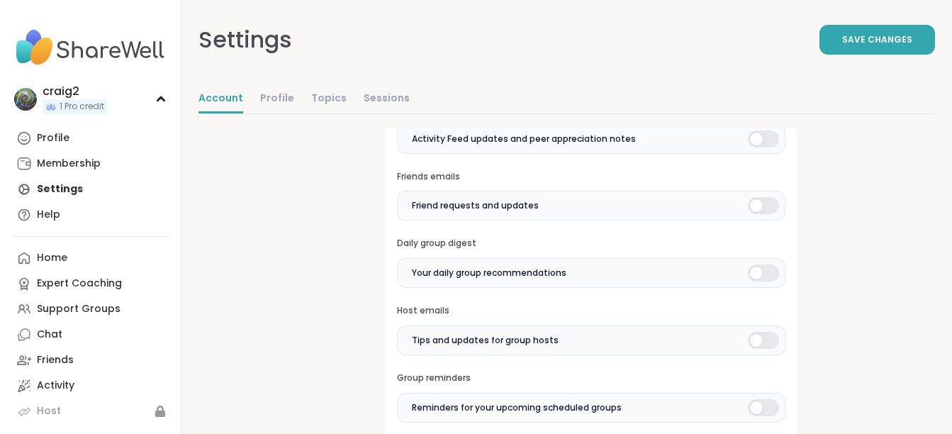
scroll to position [235, 0]
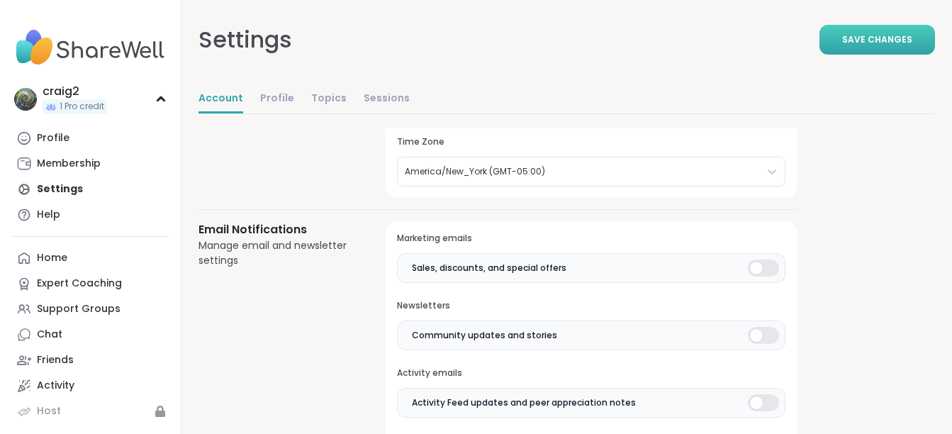
click at [852, 43] on span "Save Changes" at bounding box center [877, 39] width 70 height 13
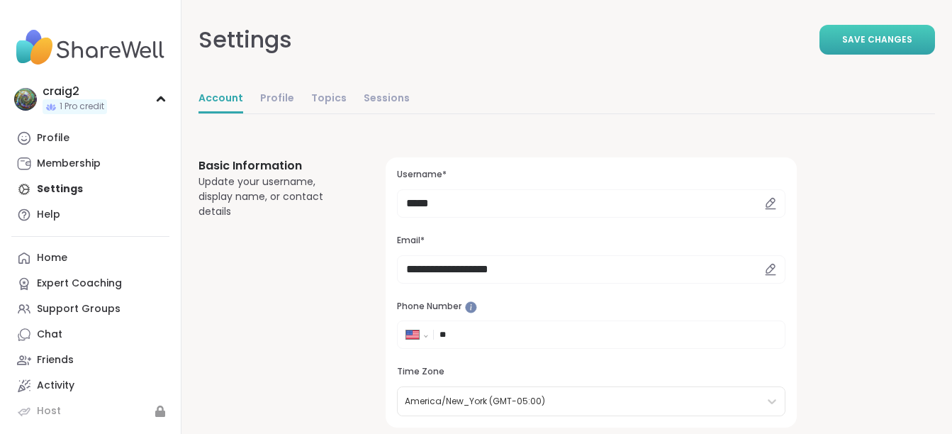
scroll to position [0, 0]
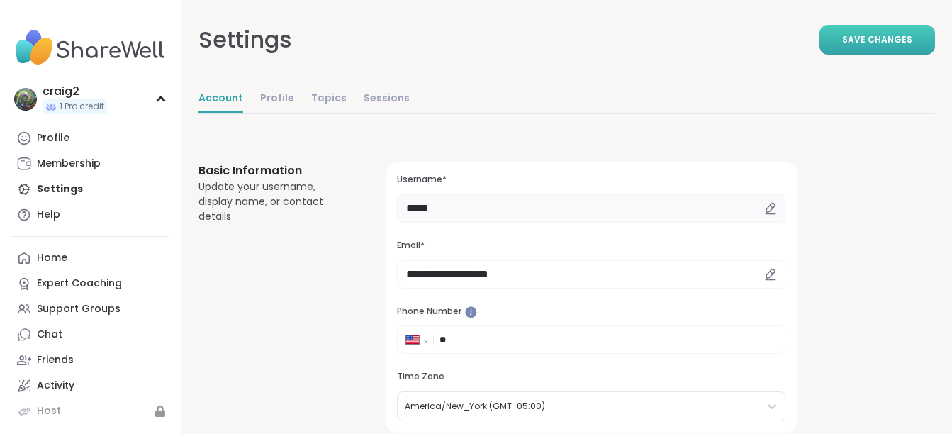
click at [452, 208] on input "*****" at bounding box center [591, 208] width 388 height 28
click at [407, 208] on input "*****" at bounding box center [591, 208] width 388 height 28
click at [439, 210] on input "*****" at bounding box center [591, 208] width 388 height 28
type input "********"
click at [853, 41] on span "Save Changes" at bounding box center [877, 39] width 70 height 13
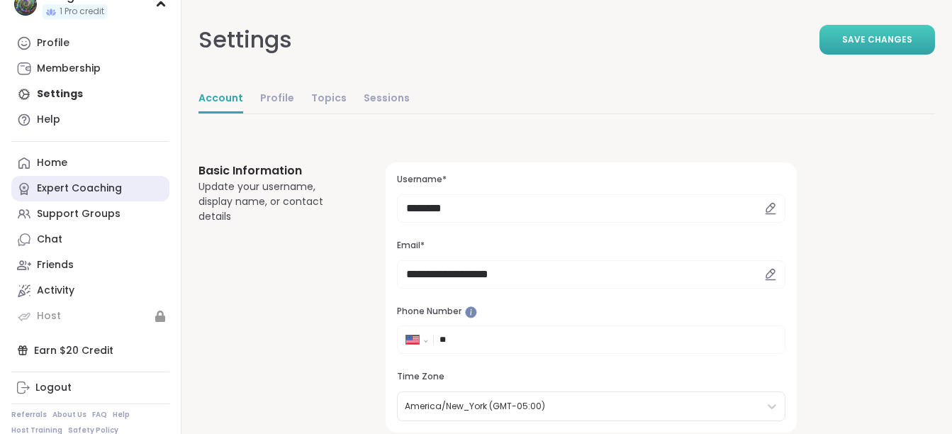
scroll to position [129, 0]
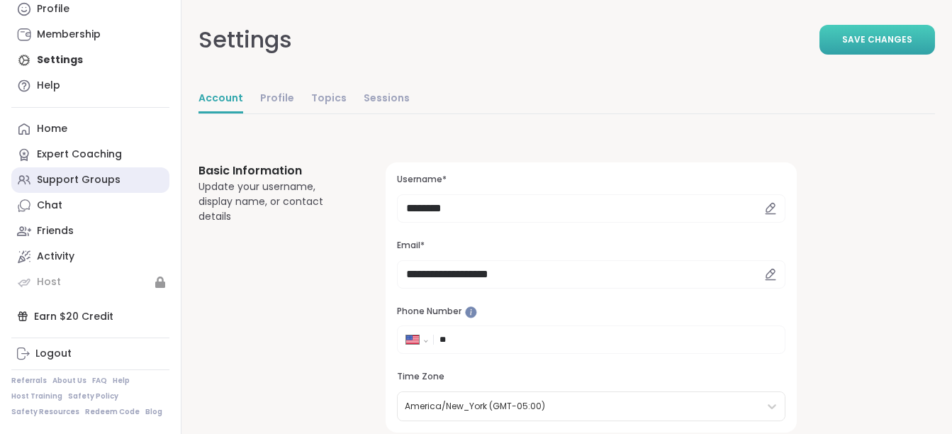
click at [66, 181] on div "Support Groups" at bounding box center [79, 180] width 84 height 14
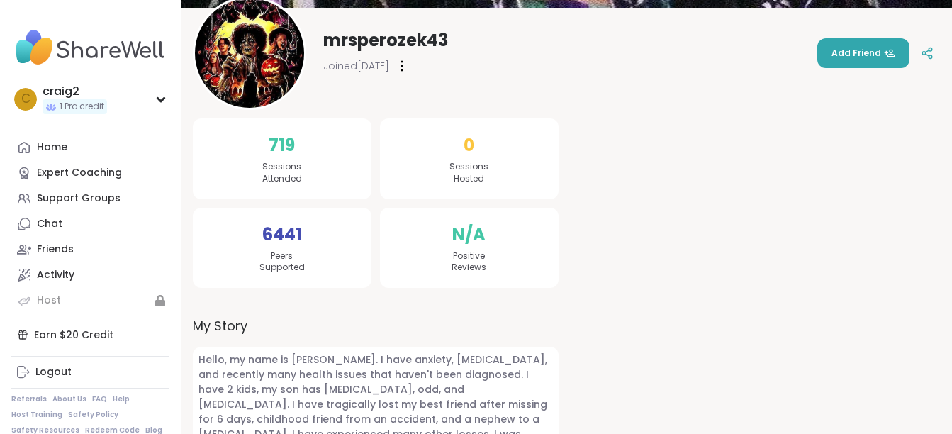
scroll to position [197, 0]
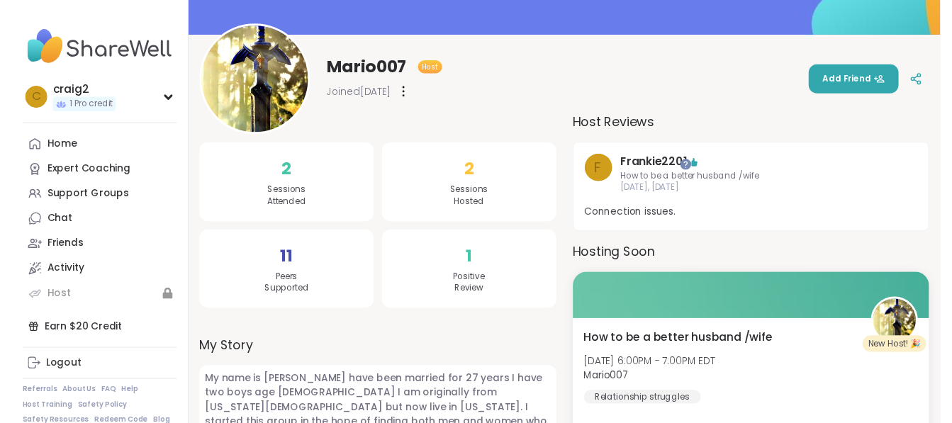
scroll to position [71, 0]
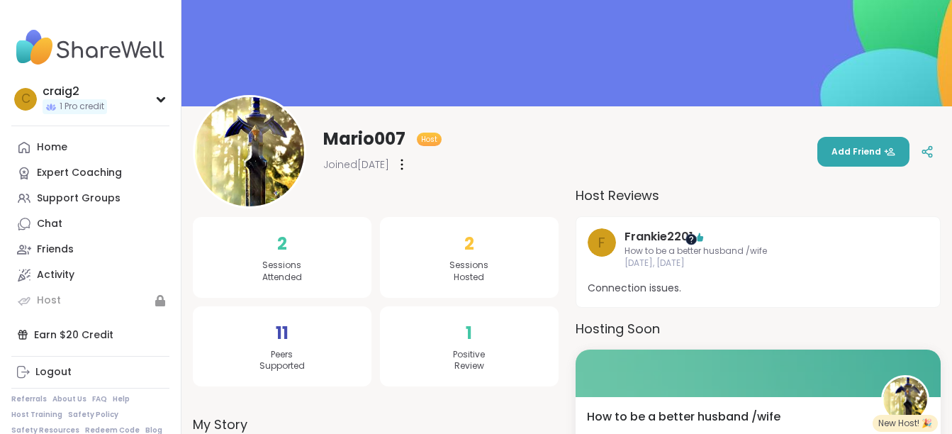
click at [692, 239] on div at bounding box center [690, 238] width 11 height 11
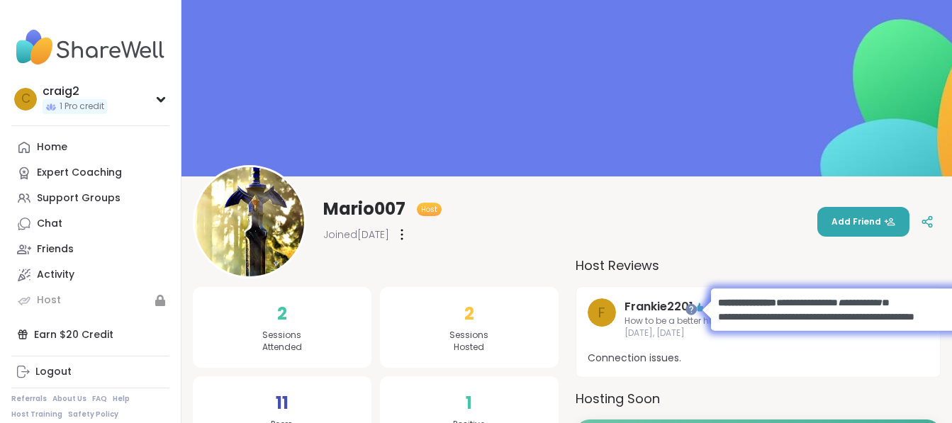
scroll to position [0, 0]
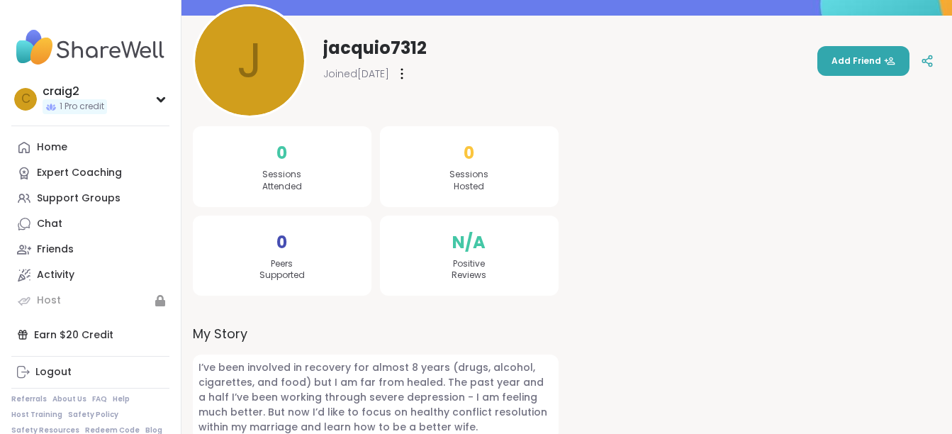
scroll to position [182, 0]
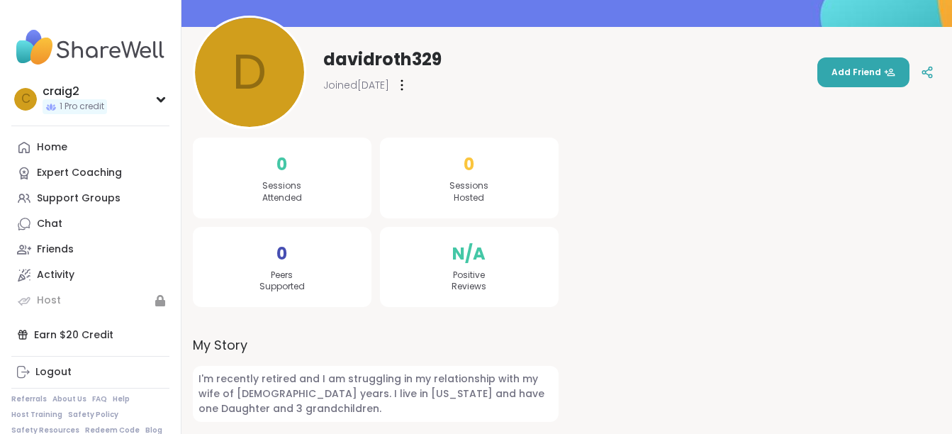
scroll to position [152, 0]
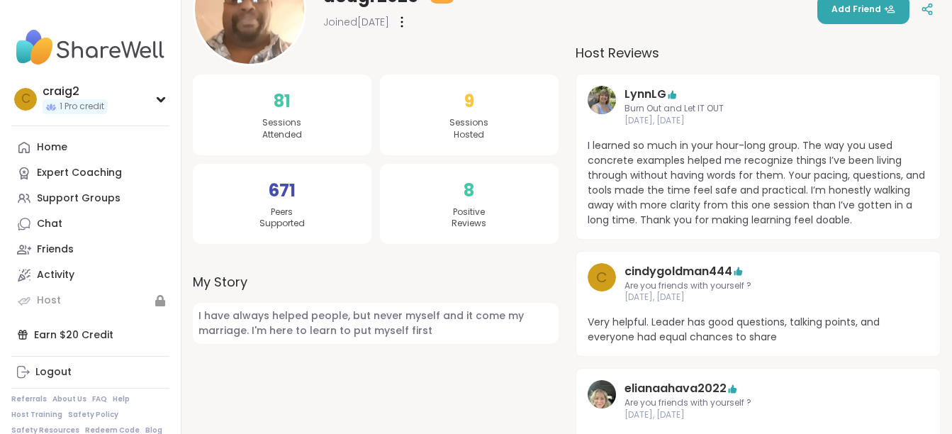
scroll to position [142, 0]
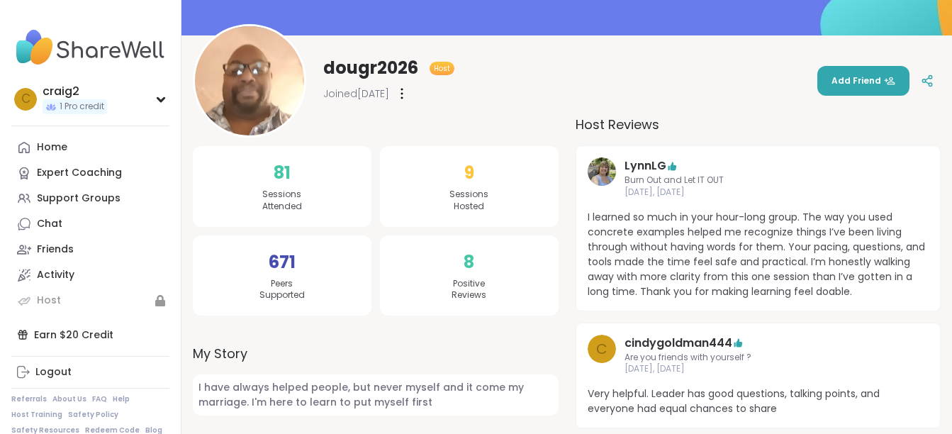
click at [409, 92] on div at bounding box center [402, 93] width 14 height 23
click at [403, 89] on icon at bounding box center [401, 93] width 3 height 11
click at [50, 223] on div "Chat" at bounding box center [50, 224] width 26 height 14
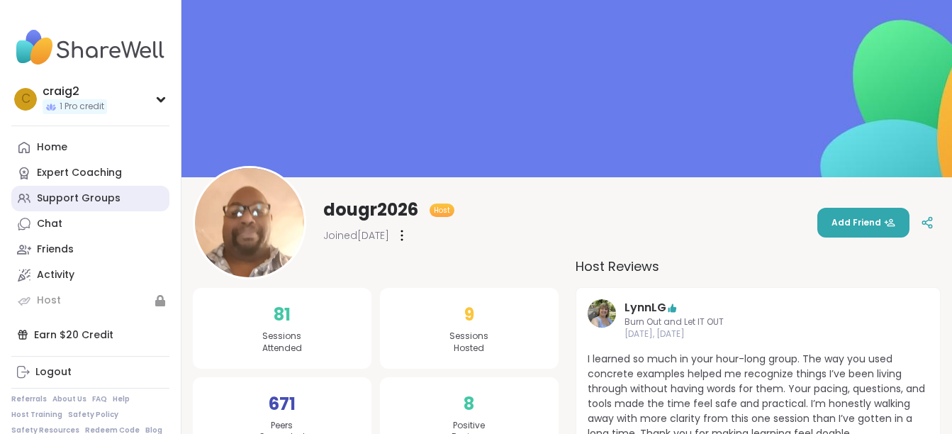
click at [70, 195] on div "Support Groups" at bounding box center [79, 198] width 84 height 14
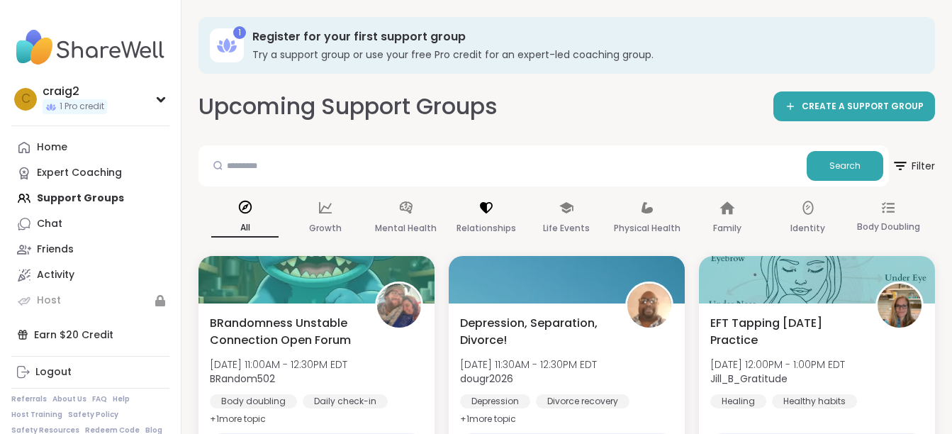
click at [481, 219] on div "Relationships" at bounding box center [486, 218] width 67 height 52
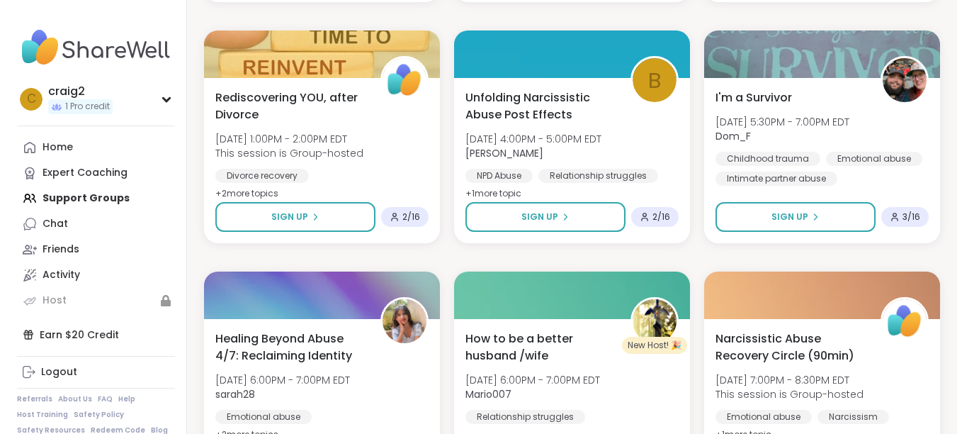
scroll to position [567, 0]
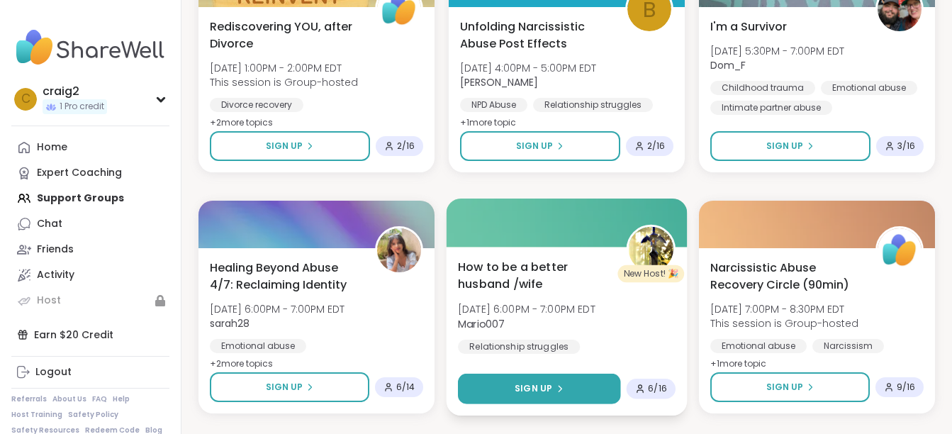
click at [530, 390] on span "Sign Up" at bounding box center [533, 388] width 38 height 13
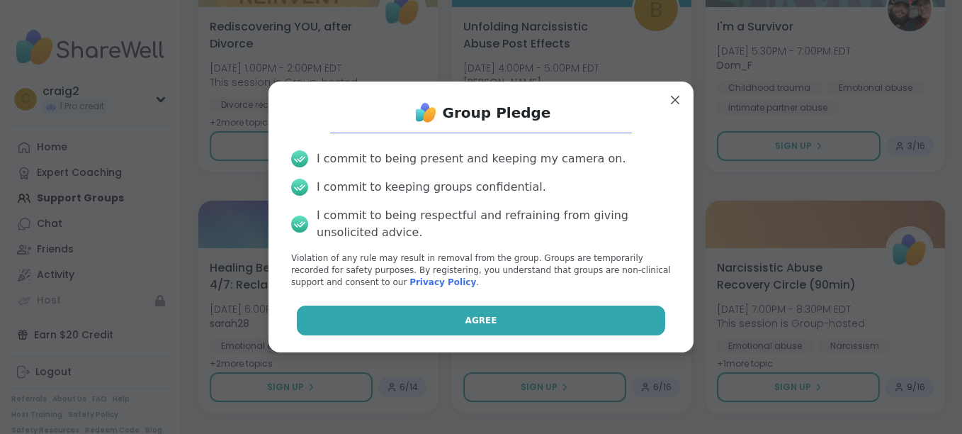
click at [466, 317] on span "Agree" at bounding box center [482, 320] width 32 height 13
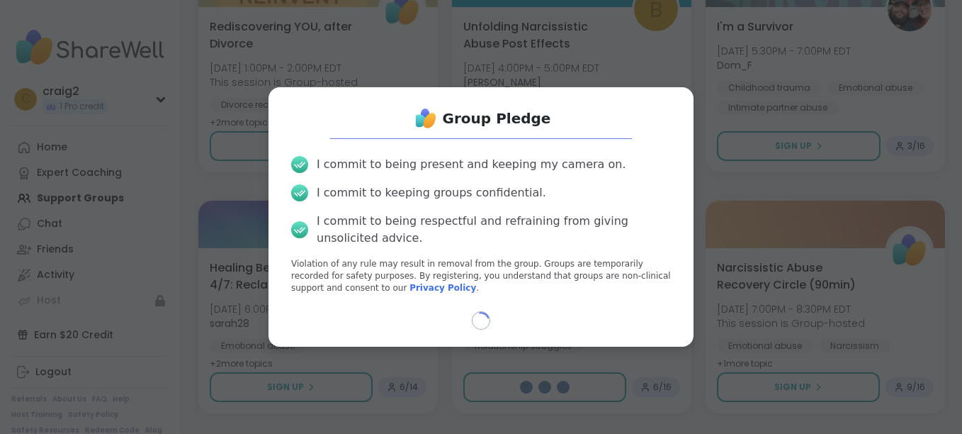
select select "**"
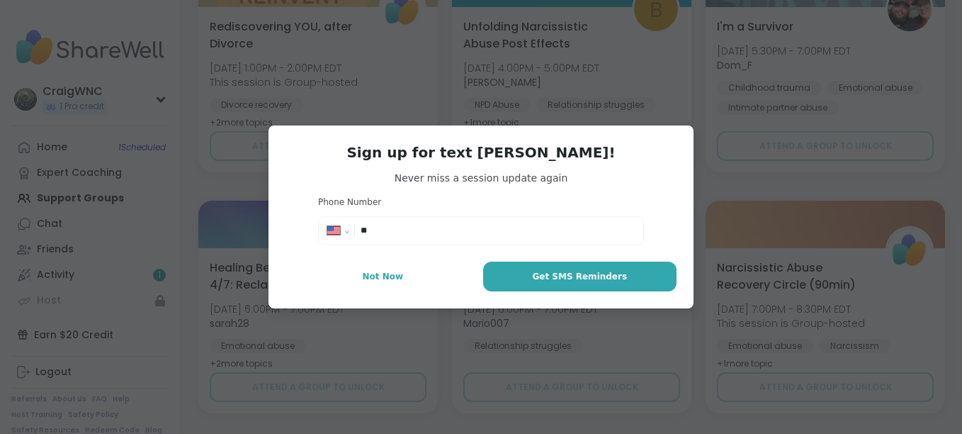
click at [417, 224] on input "**" at bounding box center [498, 230] width 274 height 14
type input "**********"
click at [585, 274] on span "Get SMS Reminders" at bounding box center [579, 276] width 95 height 13
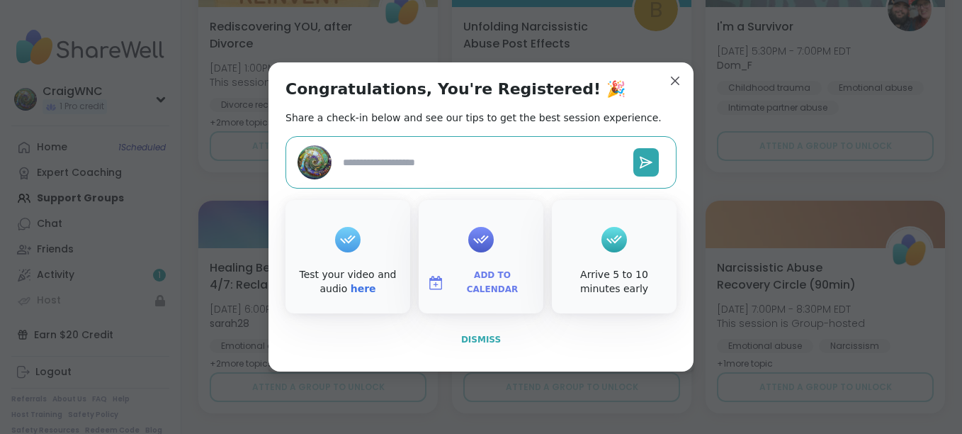
click at [471, 344] on span "Dismiss" at bounding box center [481, 339] width 40 height 10
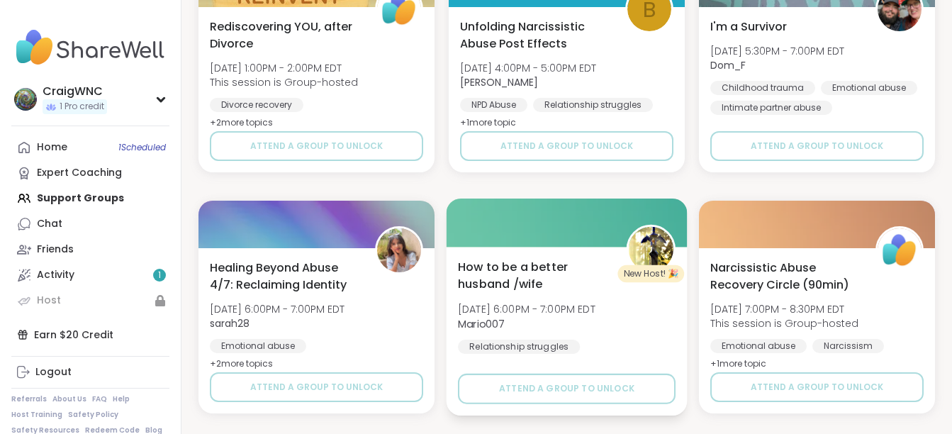
click at [510, 270] on span "How to be a better husband /wife" at bounding box center [534, 275] width 152 height 35
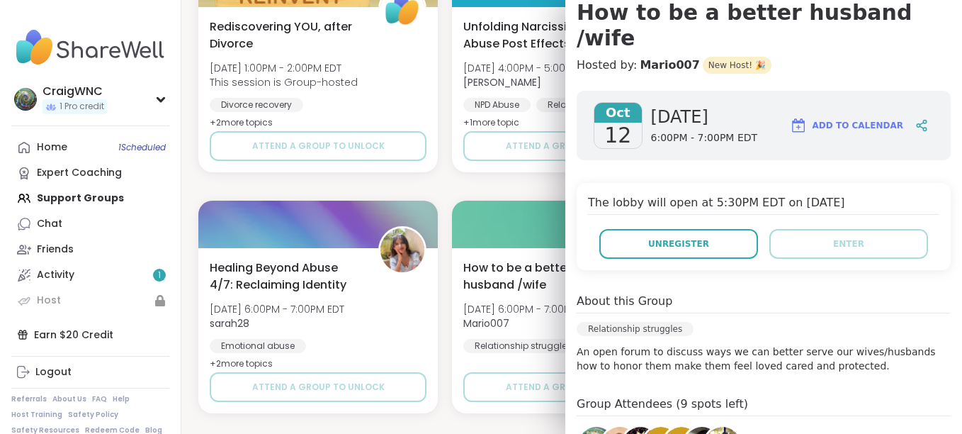
scroll to position [71, 0]
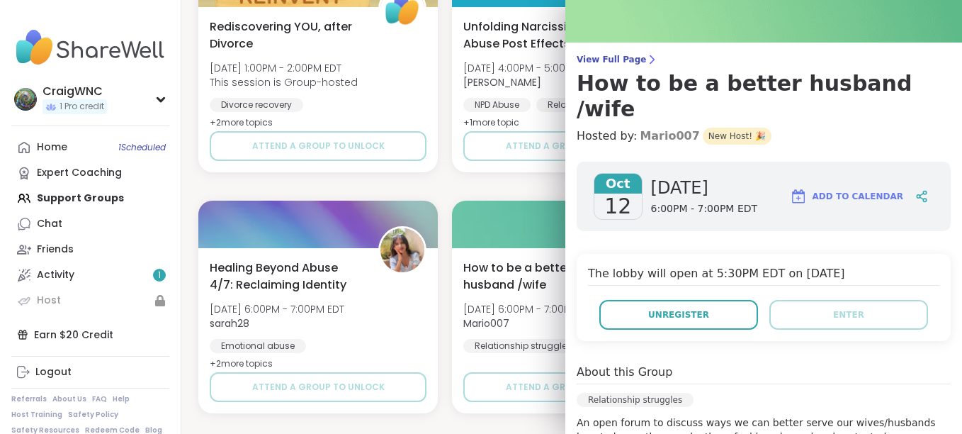
click at [647, 128] on link "Mario007" at bounding box center [670, 136] width 60 height 17
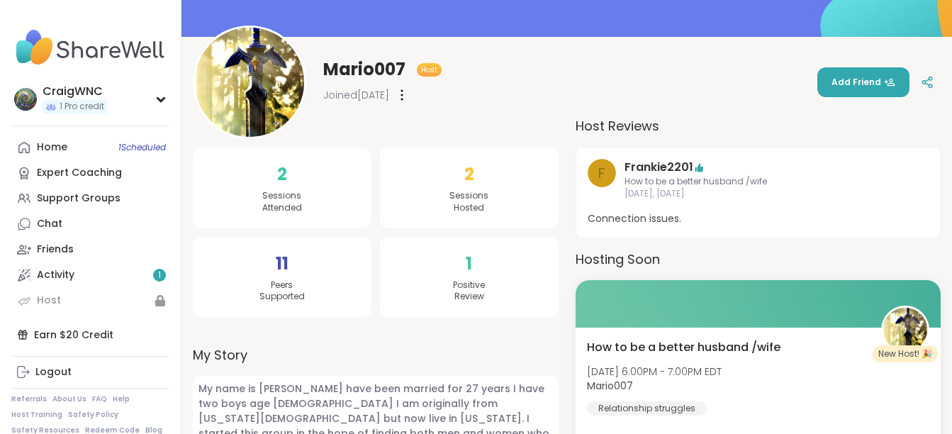
scroll to position [142, 0]
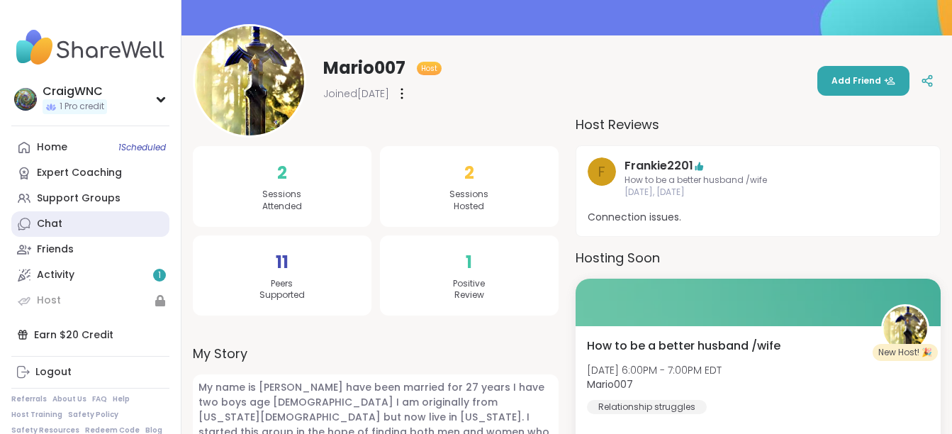
click at [45, 226] on div "Chat" at bounding box center [50, 224] width 26 height 14
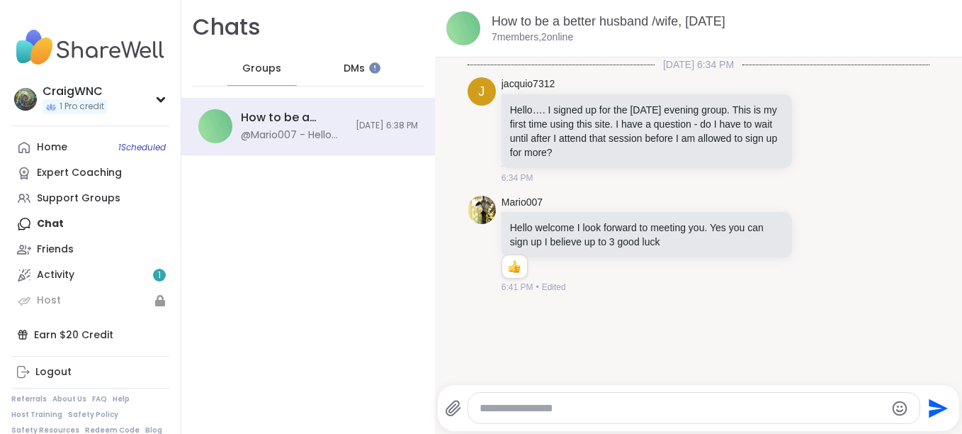
click at [574, 405] on textarea "Type your message" at bounding box center [682, 408] width 405 height 14
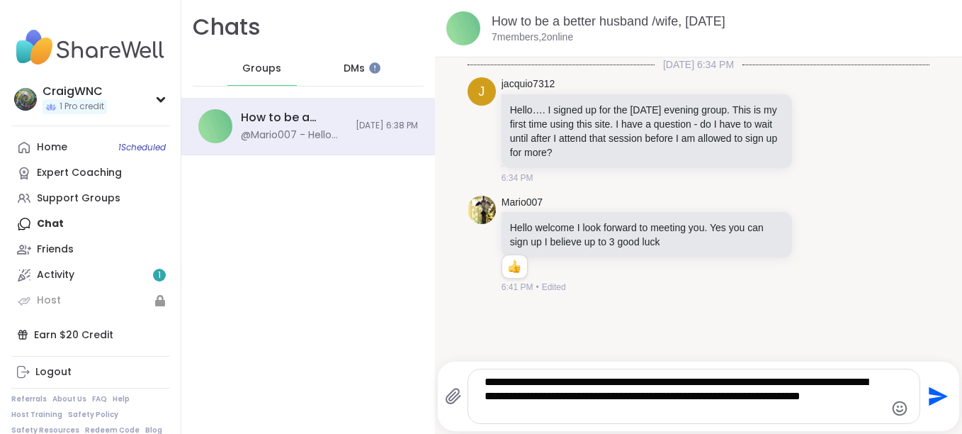
click at [529, 410] on textarea "**********" at bounding box center [682, 396] width 395 height 43
click at [711, 382] on textarea "**********" at bounding box center [682, 396] width 395 height 43
click at [631, 412] on textarea "**********" at bounding box center [682, 396] width 395 height 43
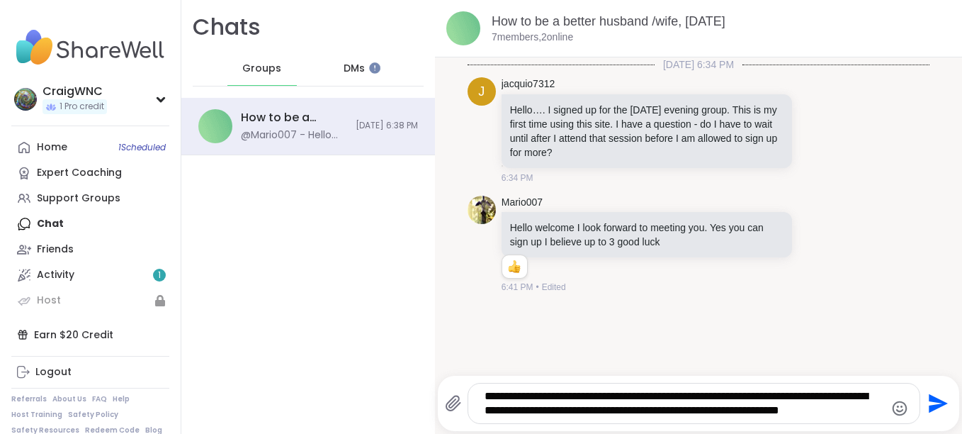
click at [606, 413] on textarea "**********" at bounding box center [682, 403] width 395 height 28
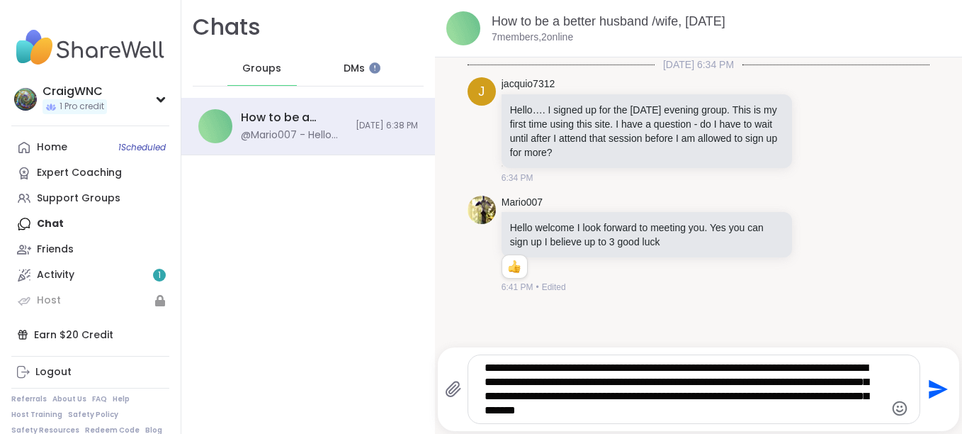
type textarea "**********"
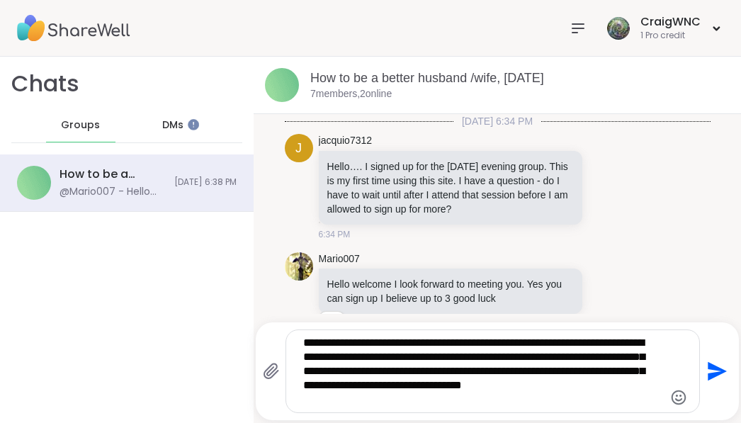
click at [708, 370] on icon "Send" at bounding box center [717, 371] width 19 height 19
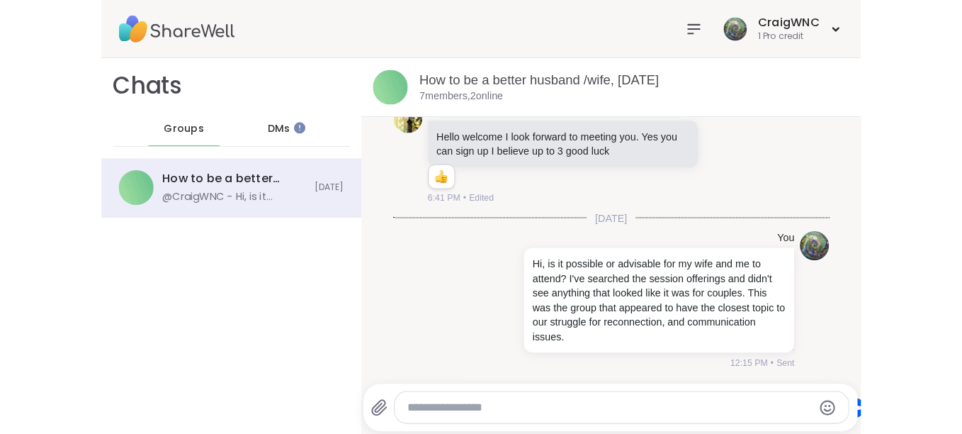
scroll to position [69, 0]
